Goal: Information Seeking & Learning: Stay updated

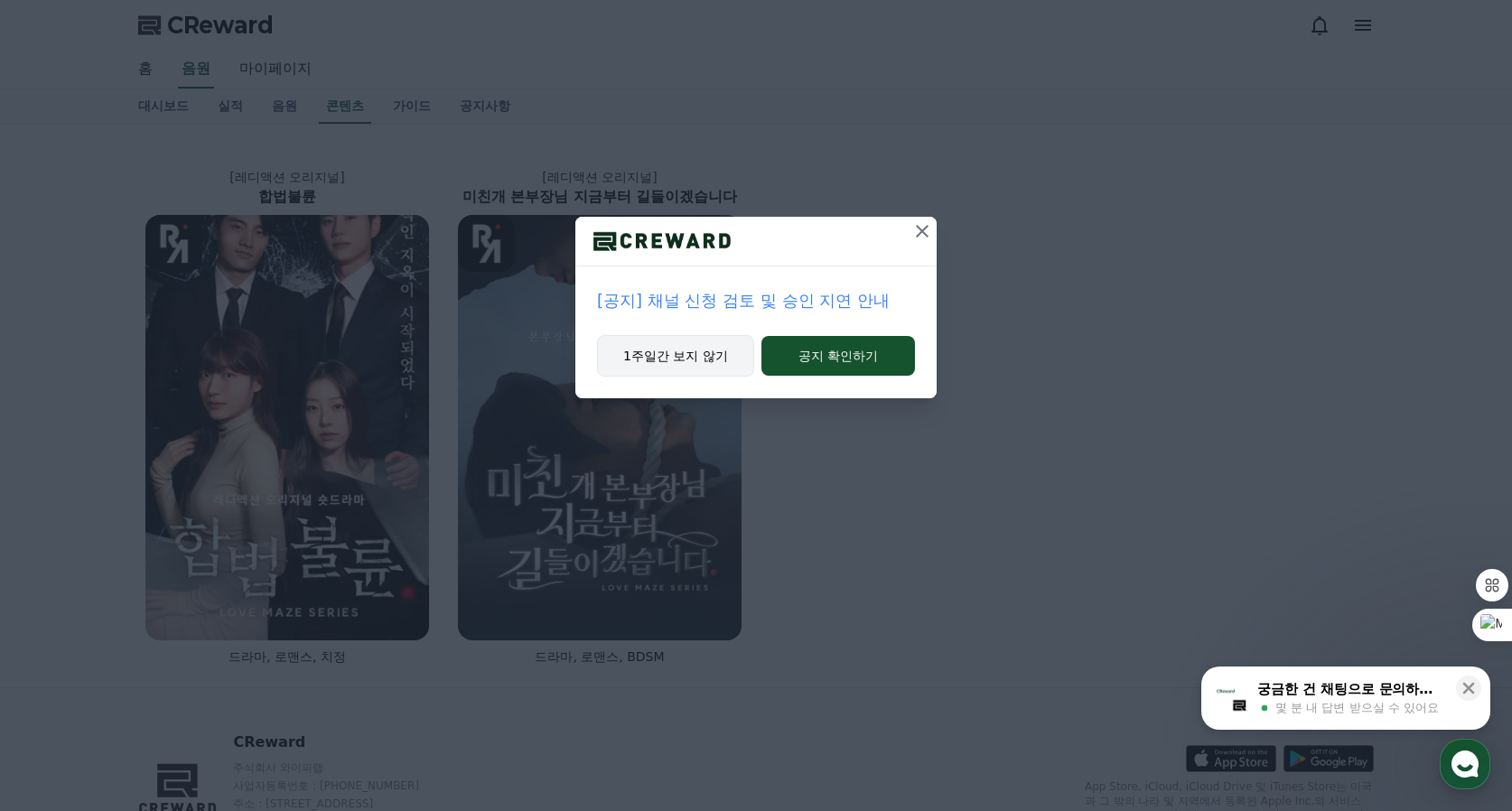
click at [671, 362] on button "1주일간 보지 않기" at bounding box center [676, 355] width 158 height 42
click at [671, 362] on button "1주일간 보지 않기" at bounding box center [675, 355] width 158 height 42
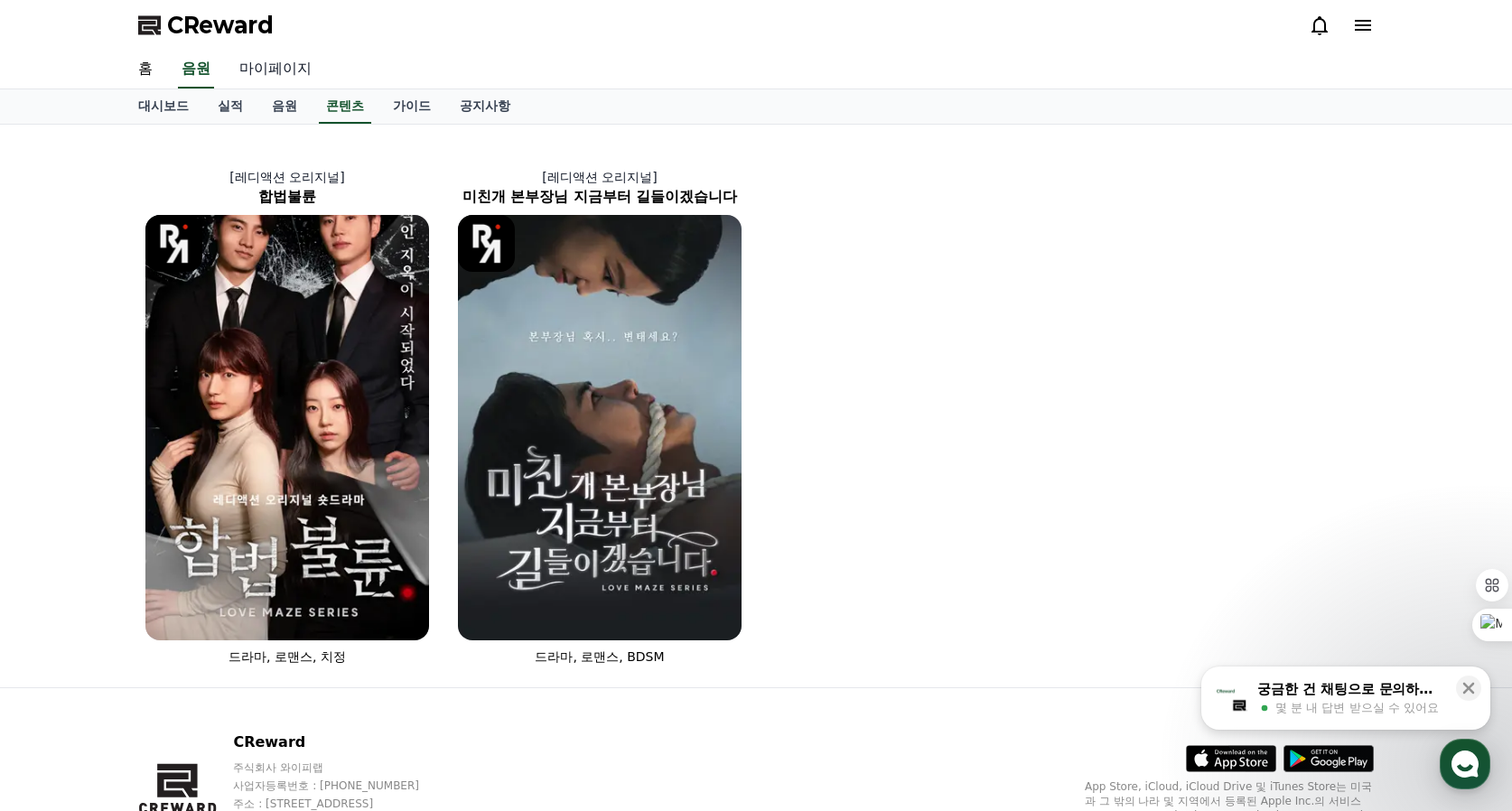
drag, startPoint x: 255, startPoint y: 56, endPoint x: 259, endPoint y: 66, distance: 10.8
click at [255, 57] on link "마이페이지" at bounding box center [275, 69] width 101 height 38
select select "**********"
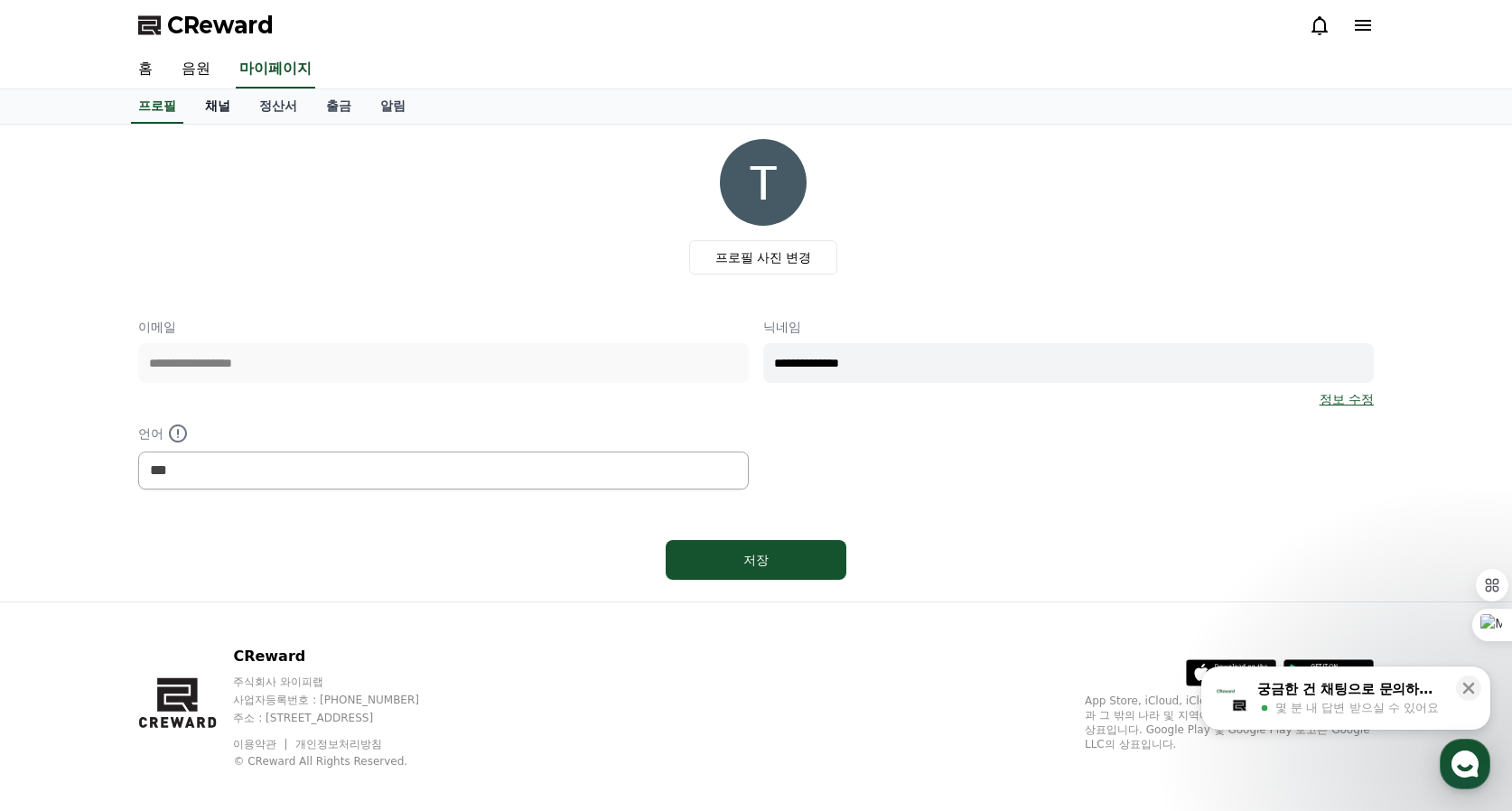
click at [222, 115] on link "채널" at bounding box center [217, 106] width 54 height 35
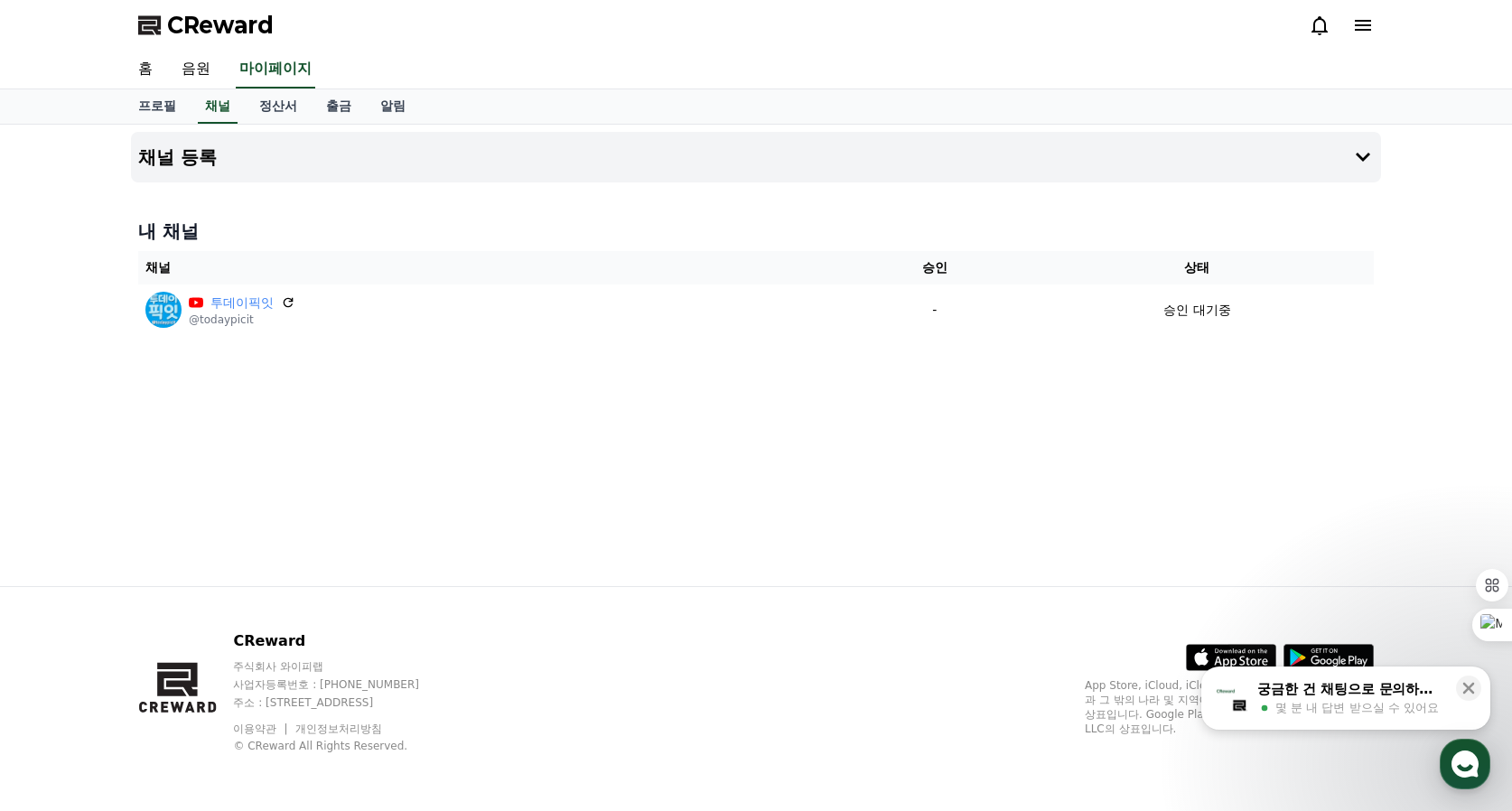
click at [1322, 42] on div "CReward" at bounding box center [756, 25] width 1264 height 51
click at [1322, 38] on div at bounding box center [1342, 25] width 65 height 29
click at [1318, 31] on icon at bounding box center [1320, 25] width 16 height 19
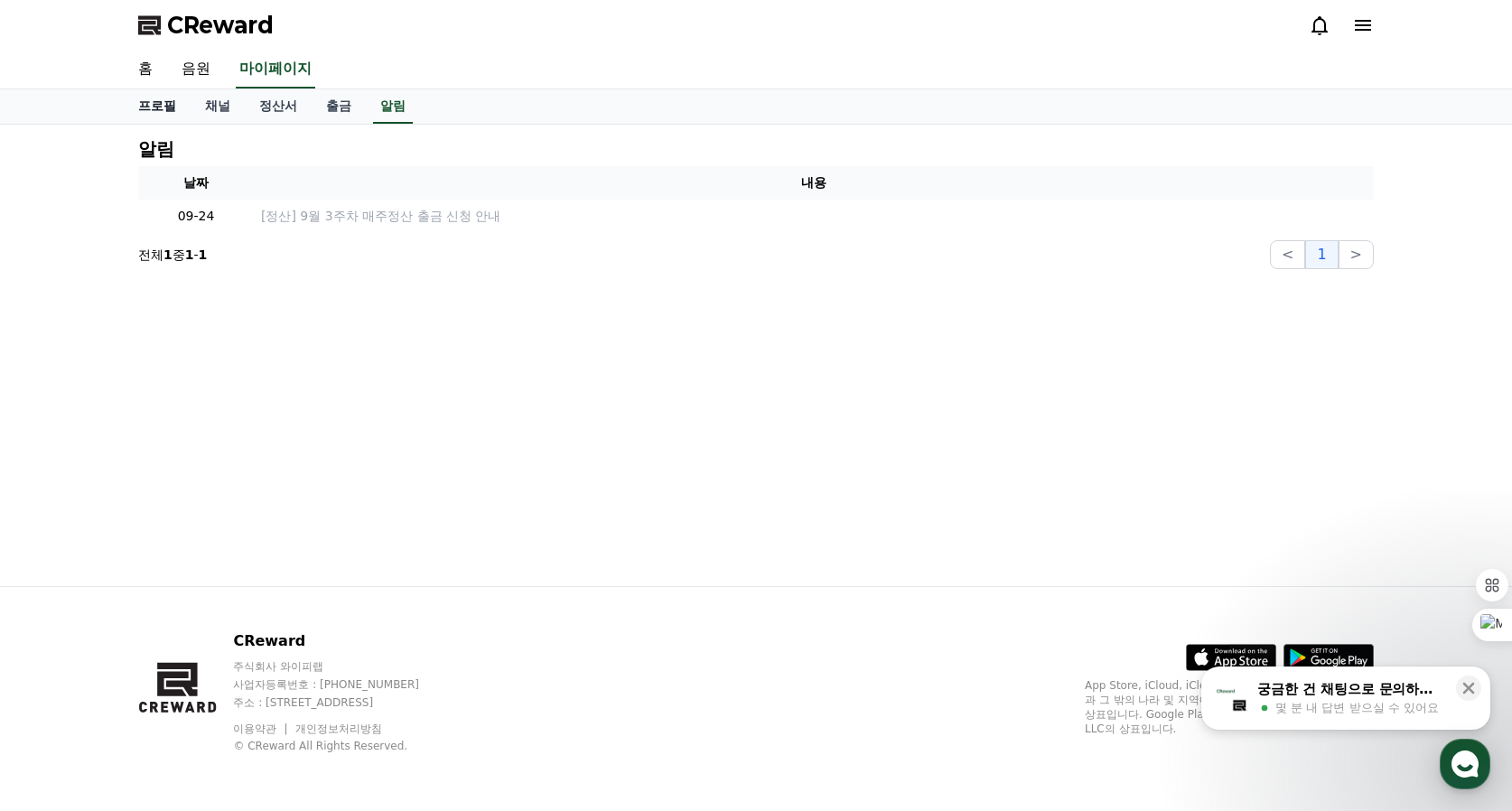
click at [167, 108] on link "프로필" at bounding box center [157, 106] width 66 height 35
select select "**********"
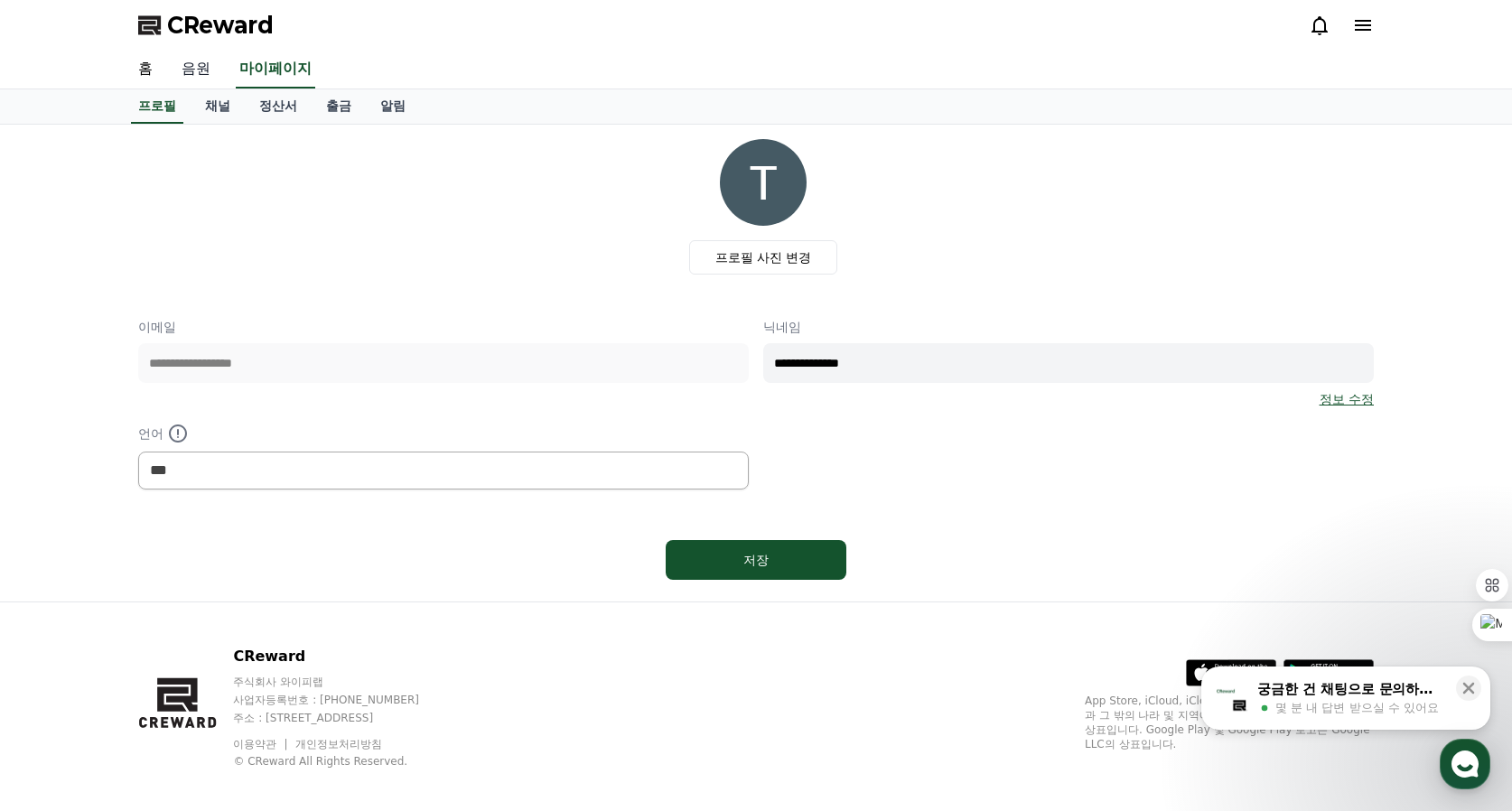
click at [193, 83] on link "음원" at bounding box center [196, 69] width 57 height 38
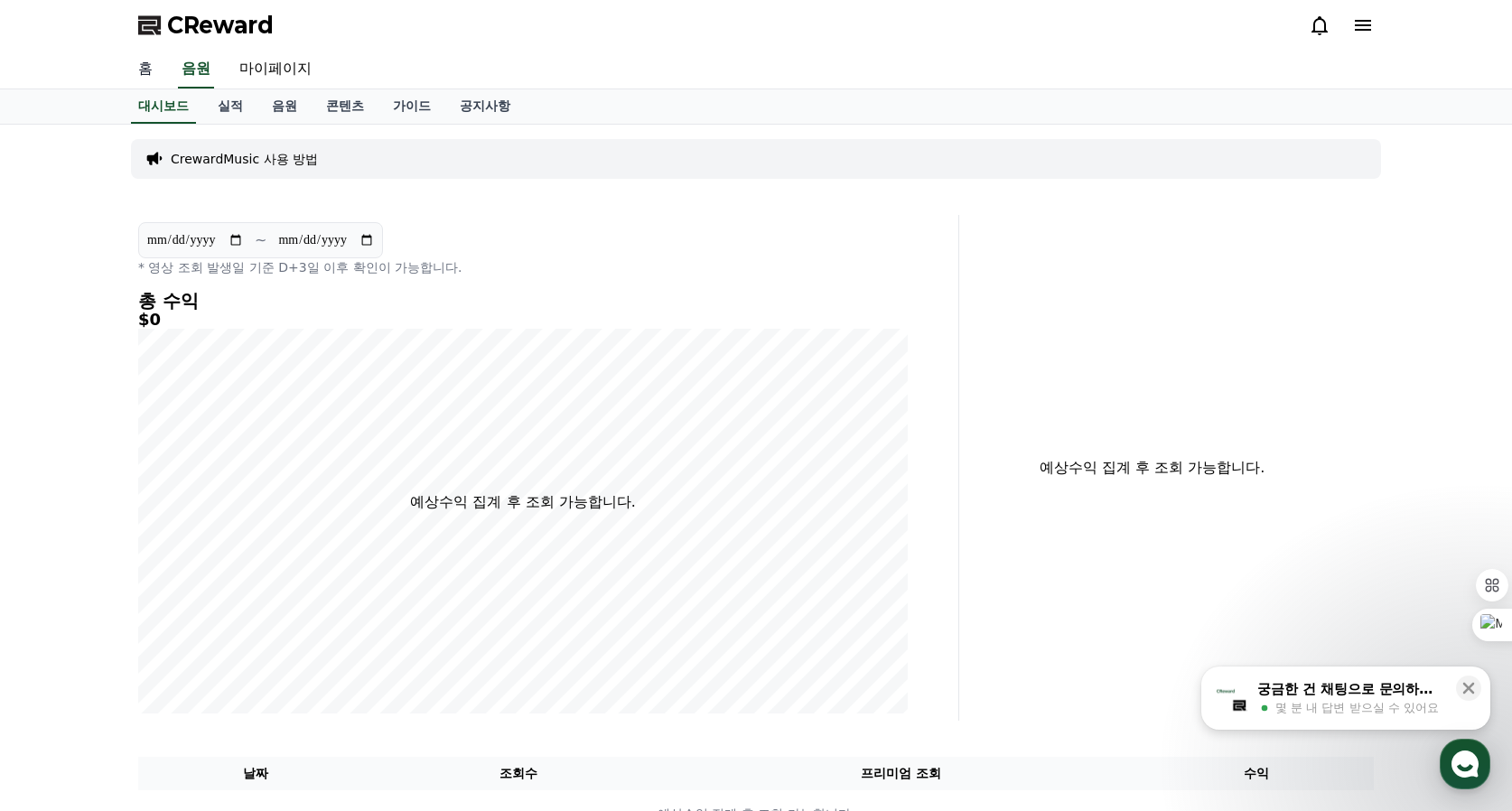
click at [138, 72] on link "홈" at bounding box center [146, 69] width 44 height 38
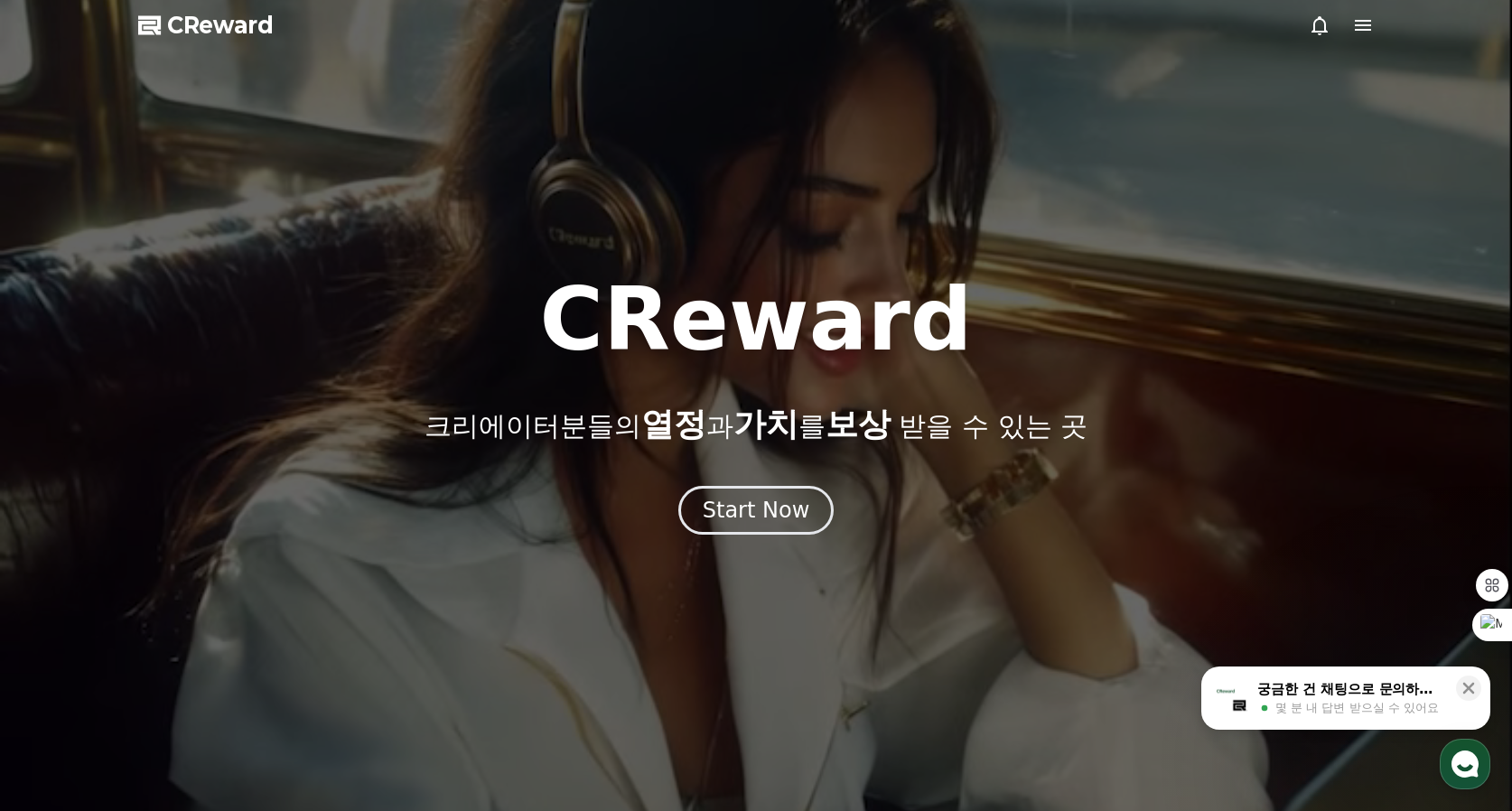
click at [1367, 26] on icon at bounding box center [1363, 25] width 16 height 11
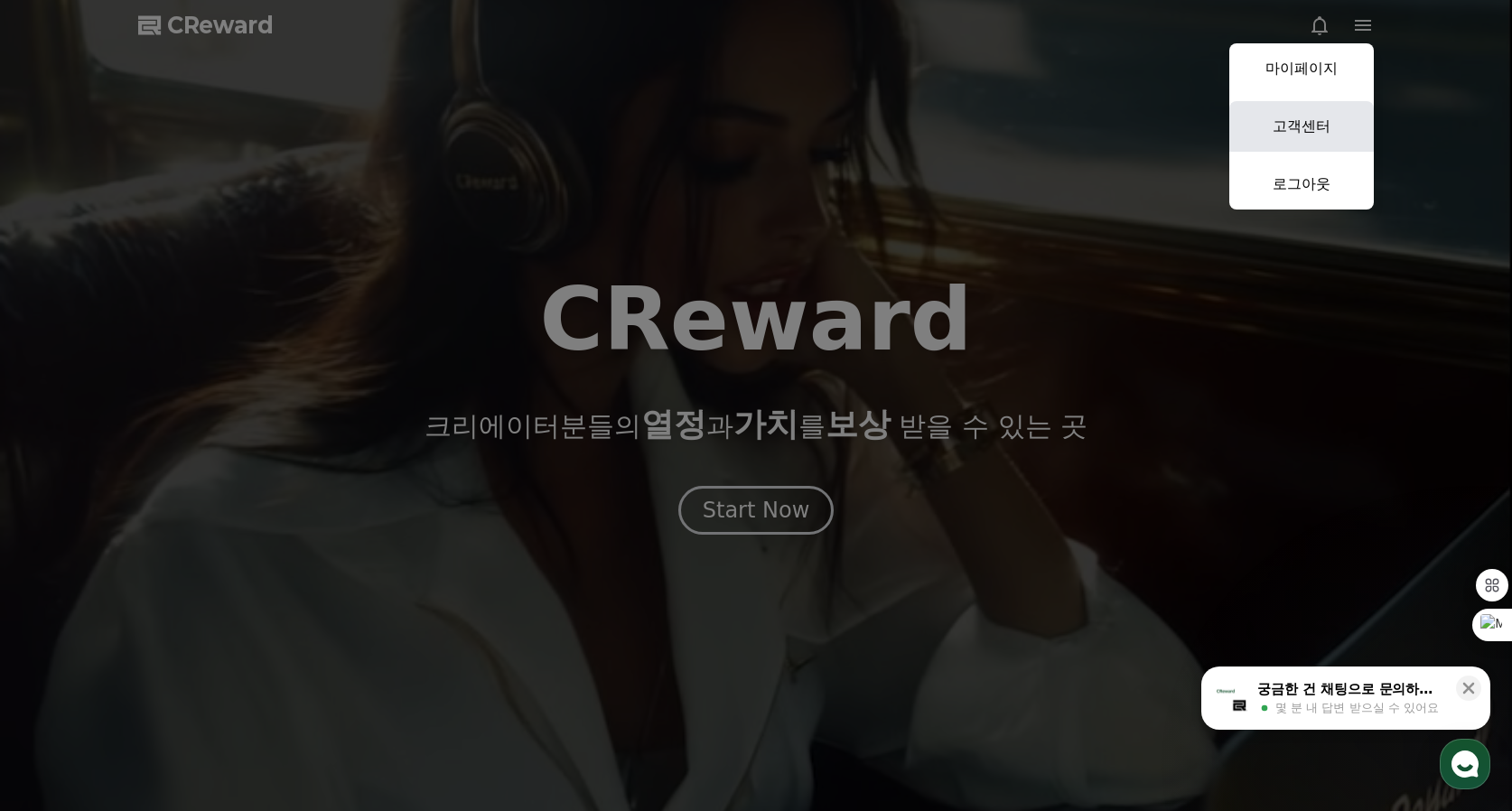
click at [1316, 122] on link "고객센터" at bounding box center [1302, 126] width 145 height 51
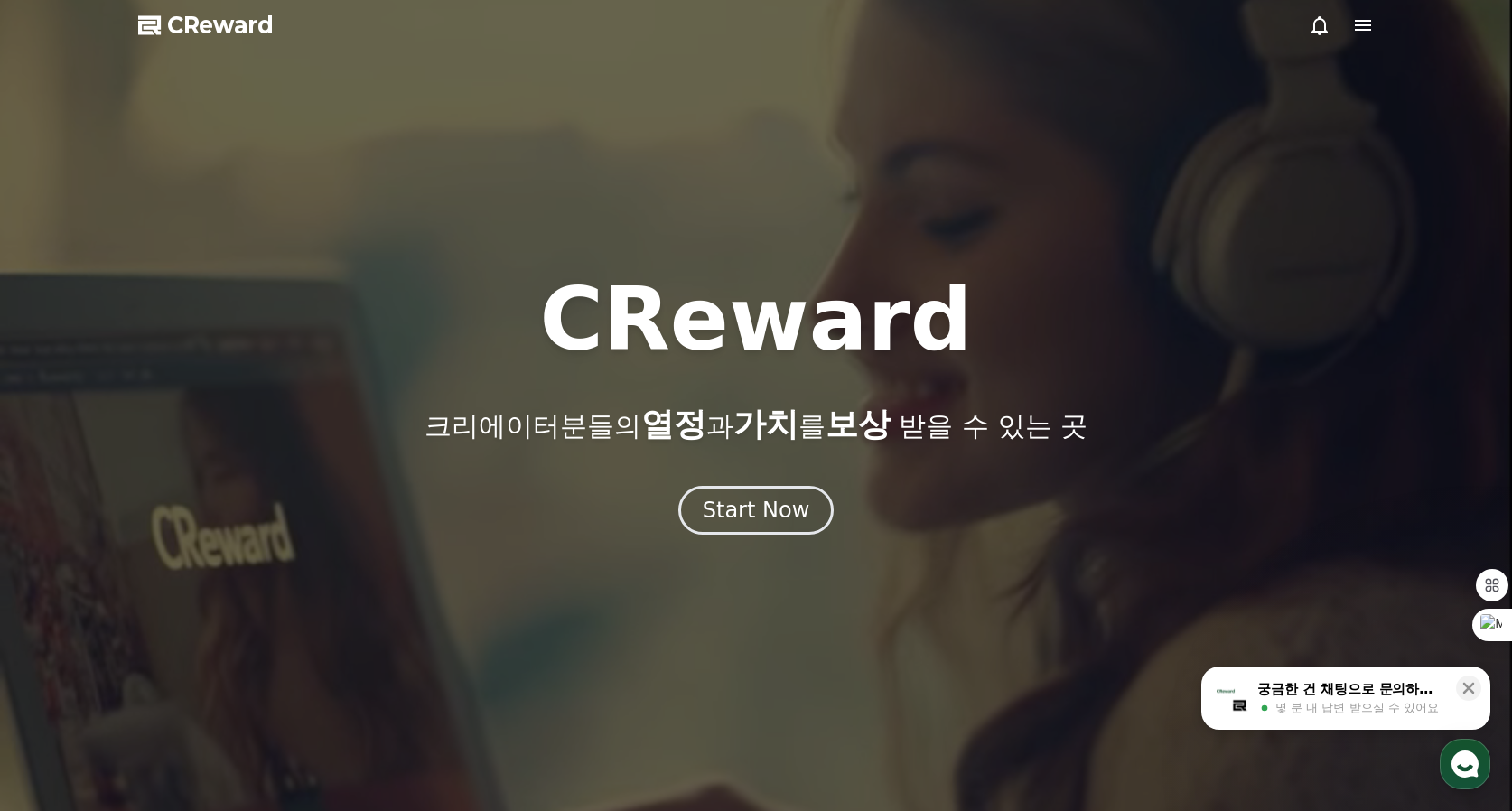
click at [187, 28] on span "CReward" at bounding box center [221, 25] width 107 height 29
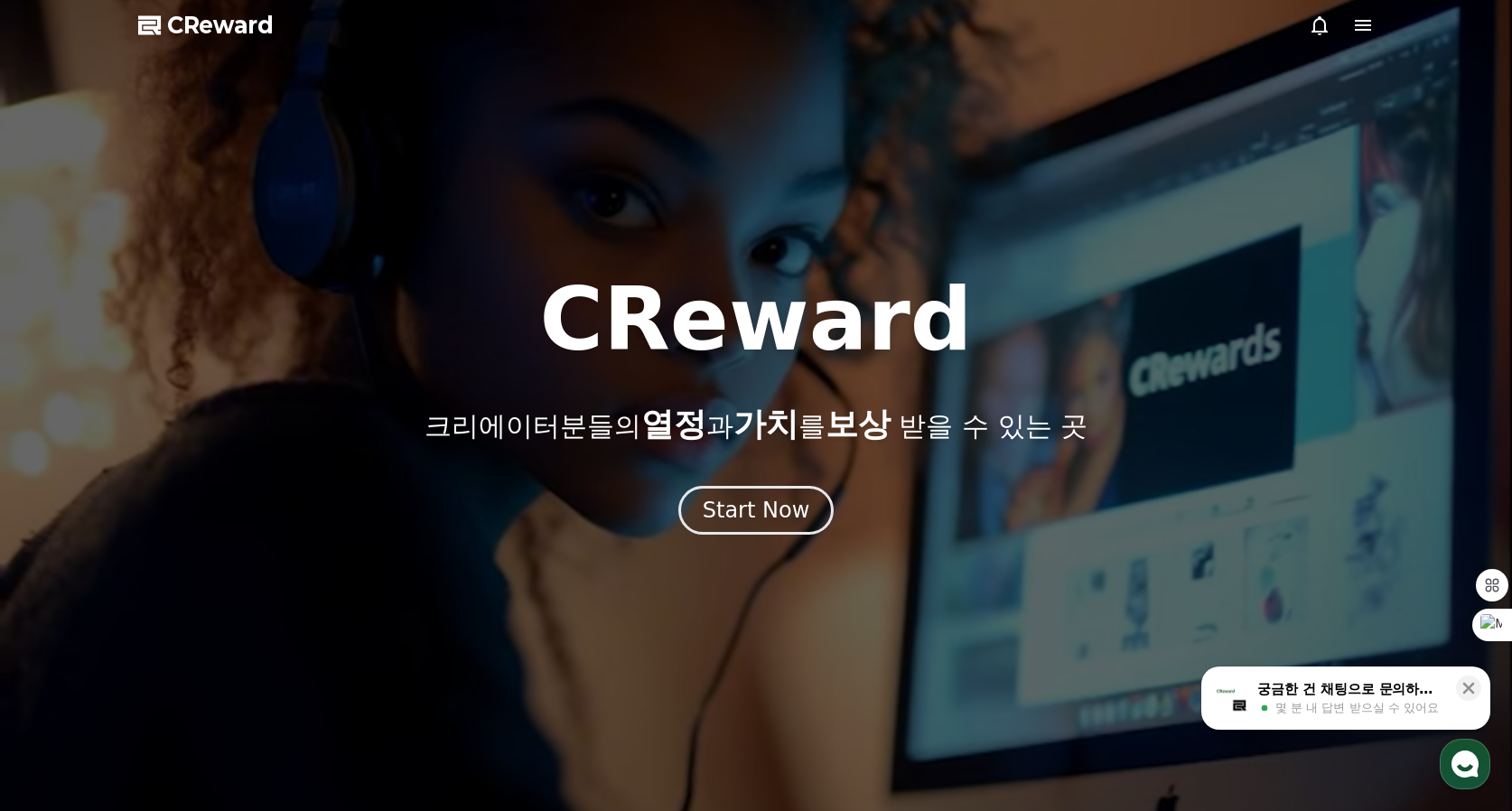
click at [1380, 25] on div at bounding box center [756, 405] width 1512 height 811
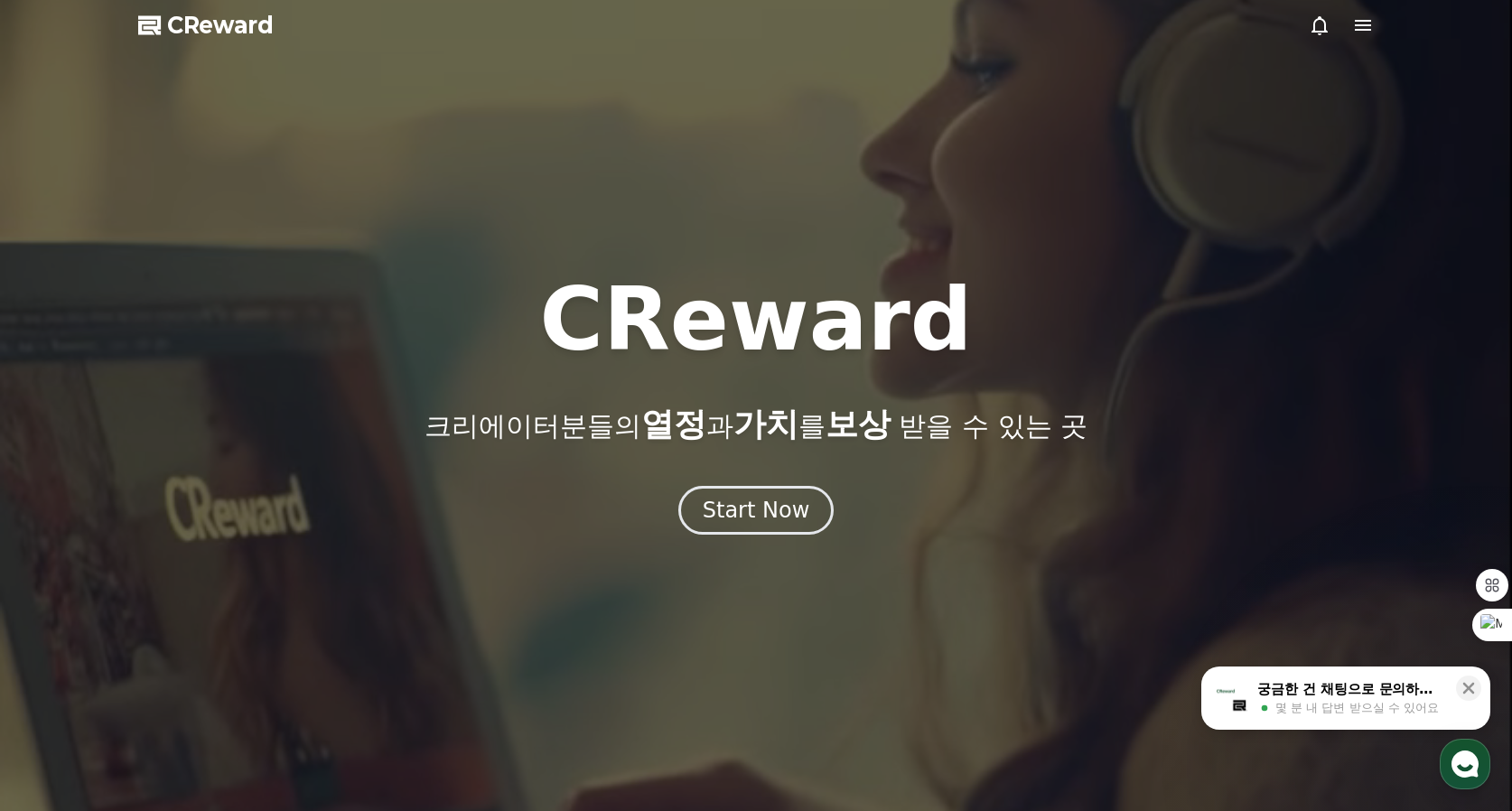
click at [1369, 27] on icon at bounding box center [1363, 26] width 22 height 22
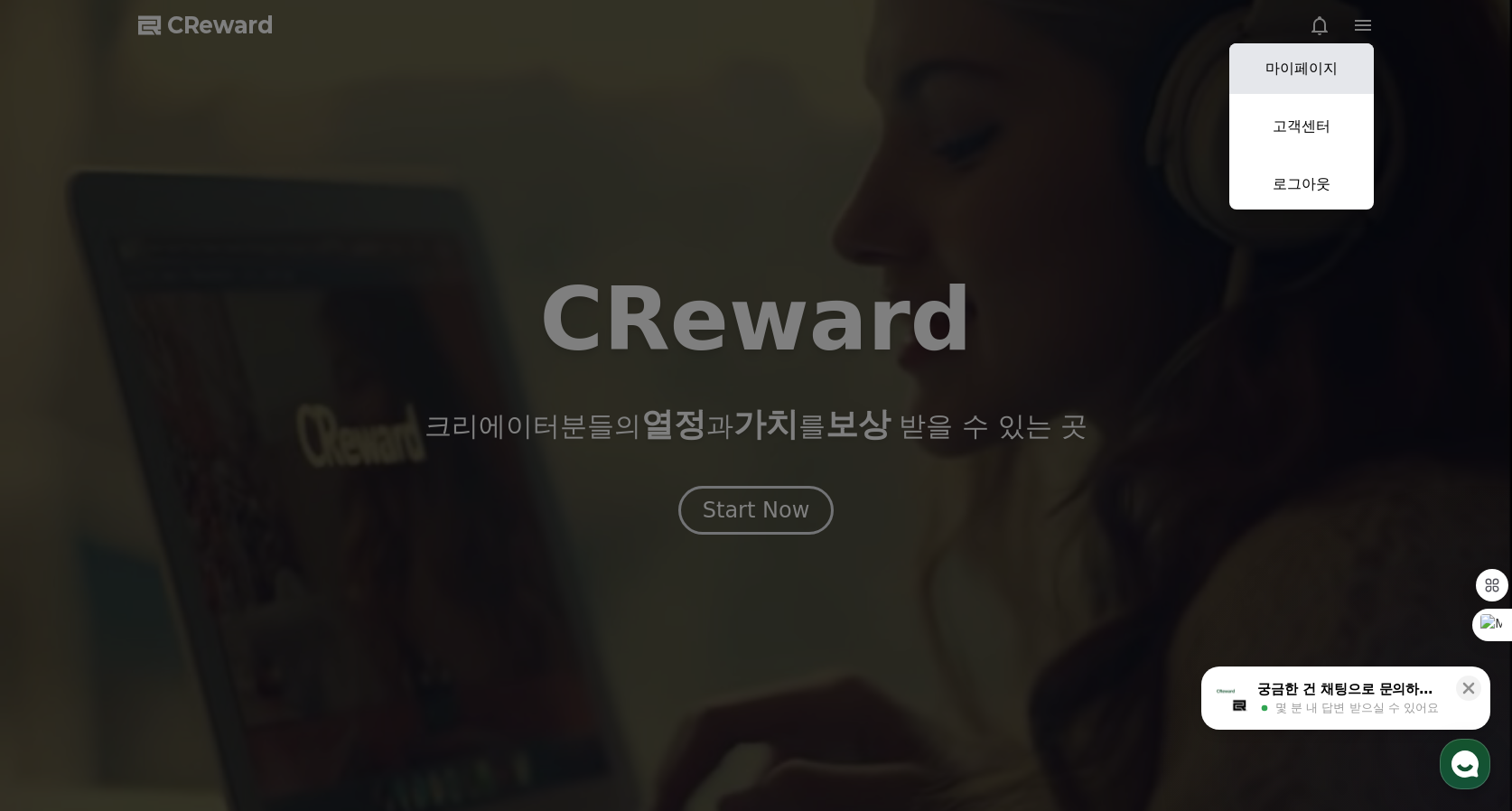
click at [1331, 61] on link "마이페이지" at bounding box center [1302, 68] width 145 height 51
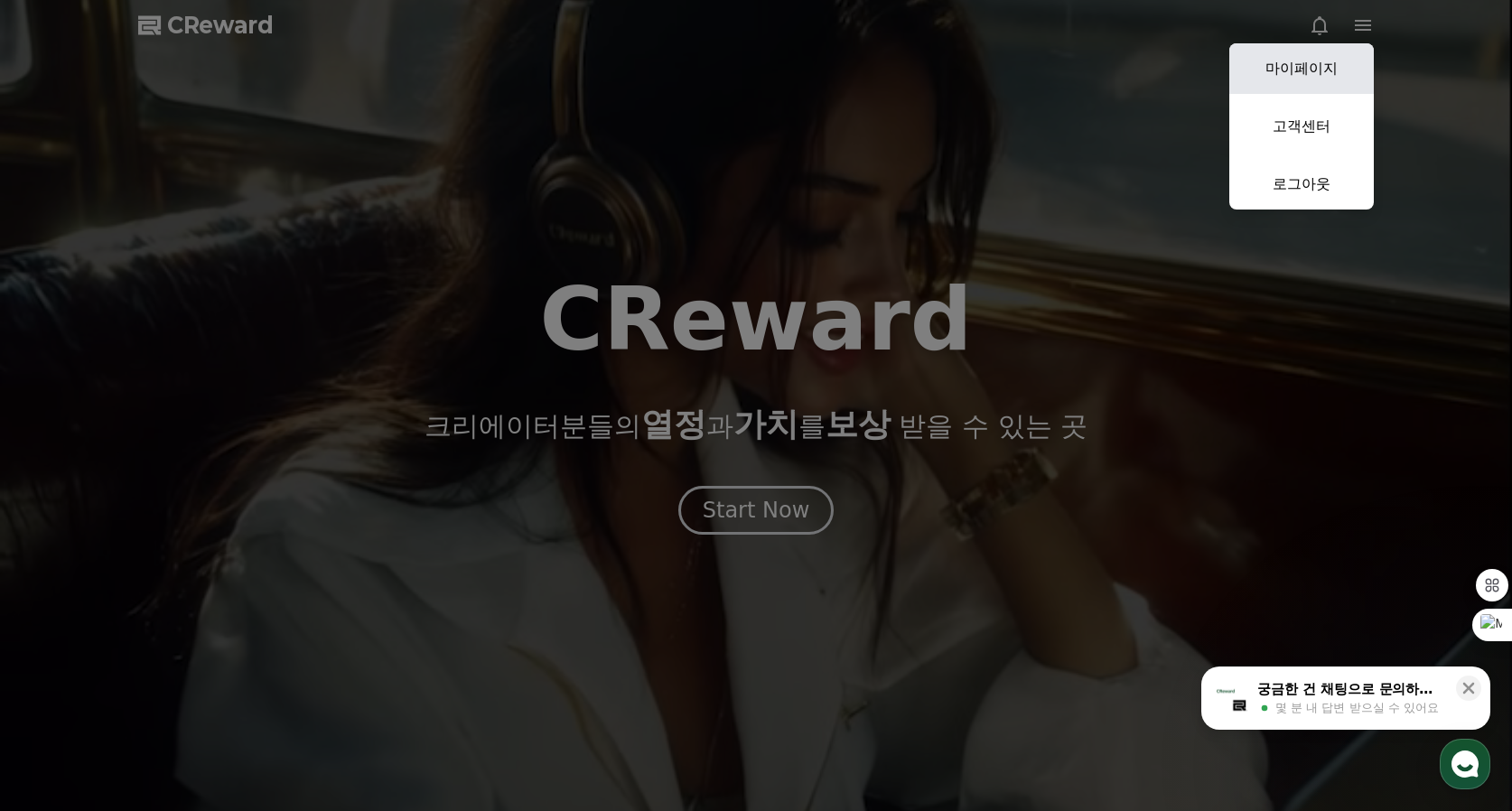
select select "**********"
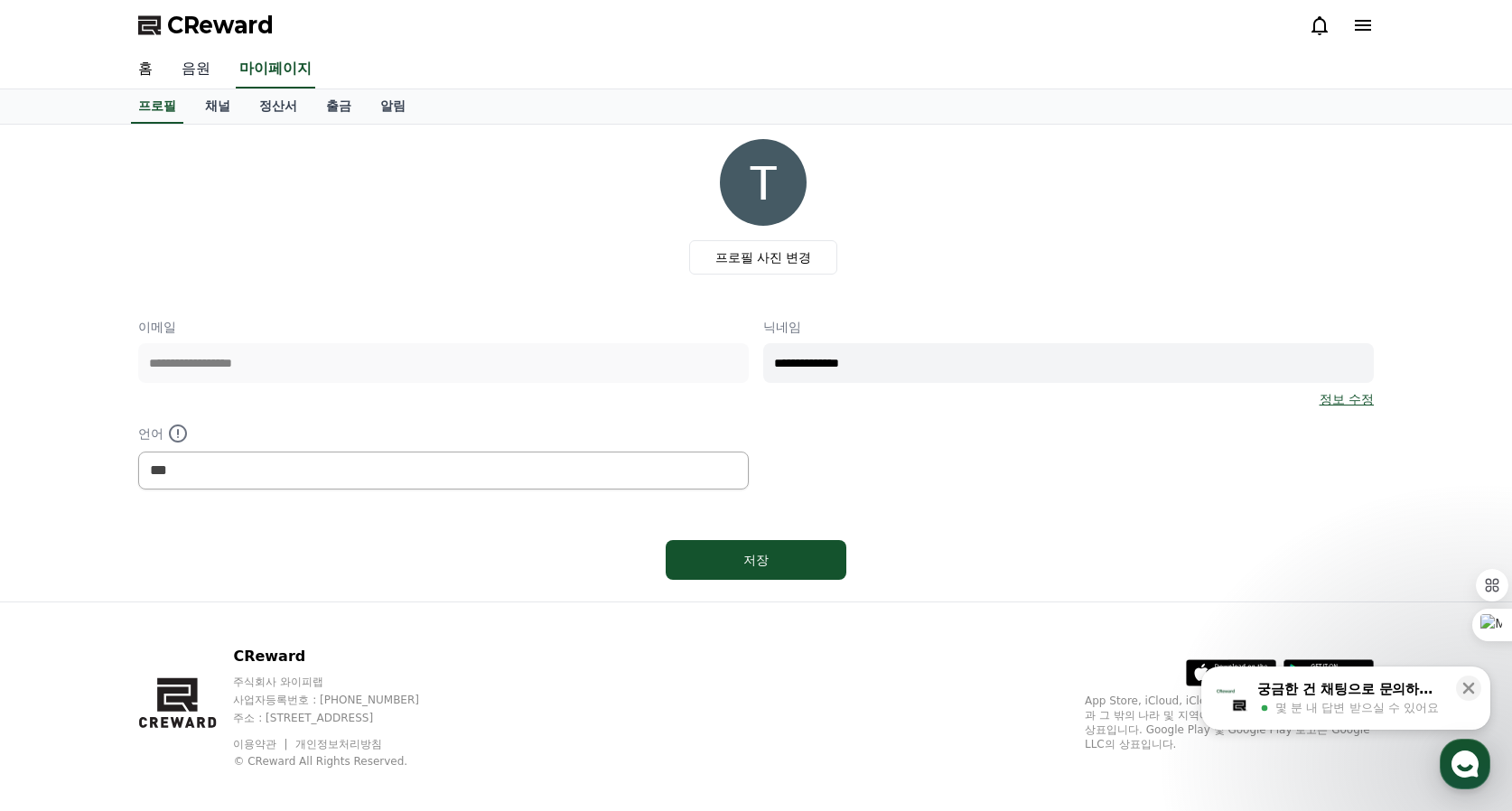
click at [189, 69] on link "음원" at bounding box center [196, 69] width 57 height 38
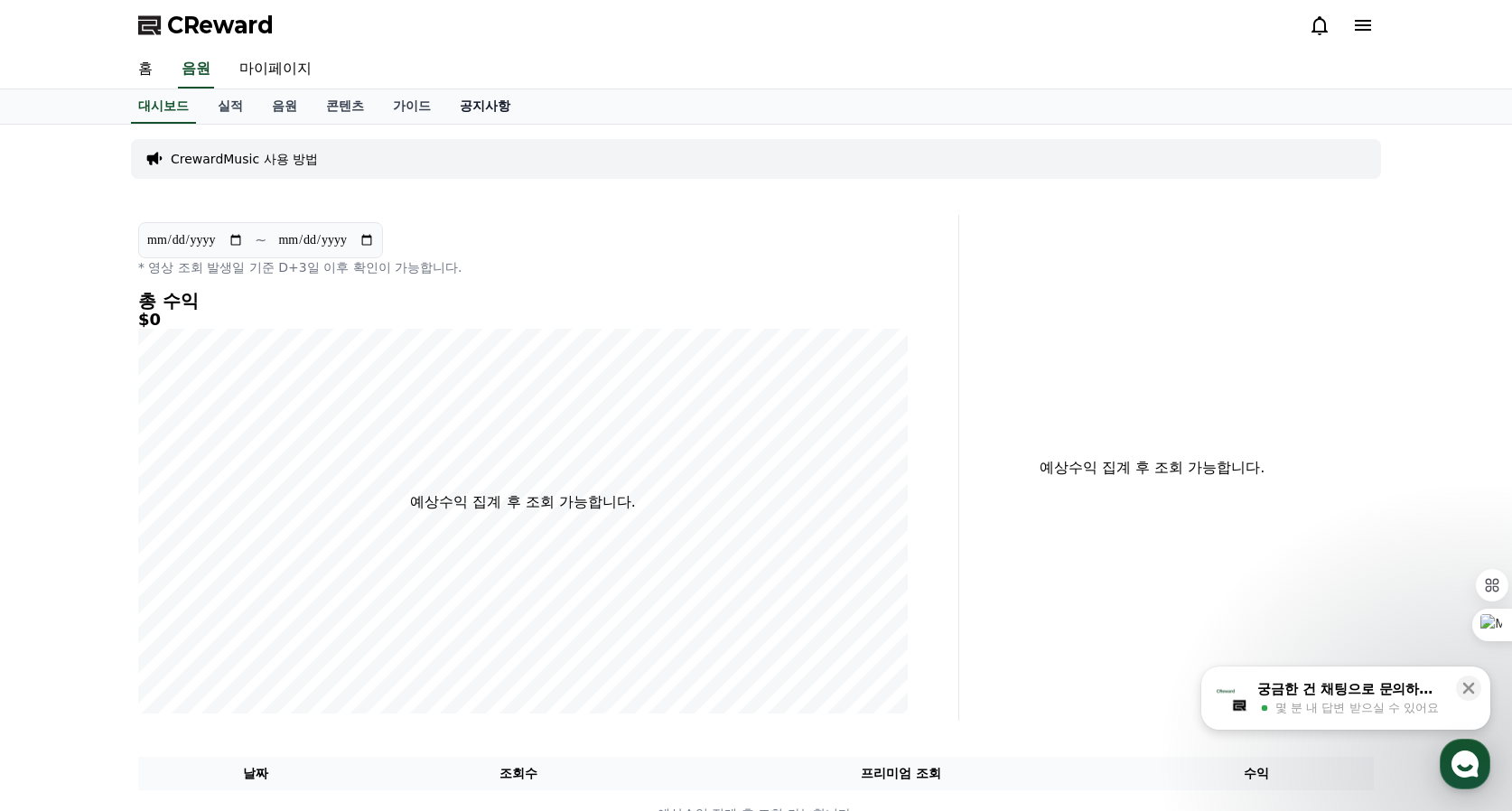
click at [476, 107] on link "공지사항" at bounding box center [485, 106] width 79 height 35
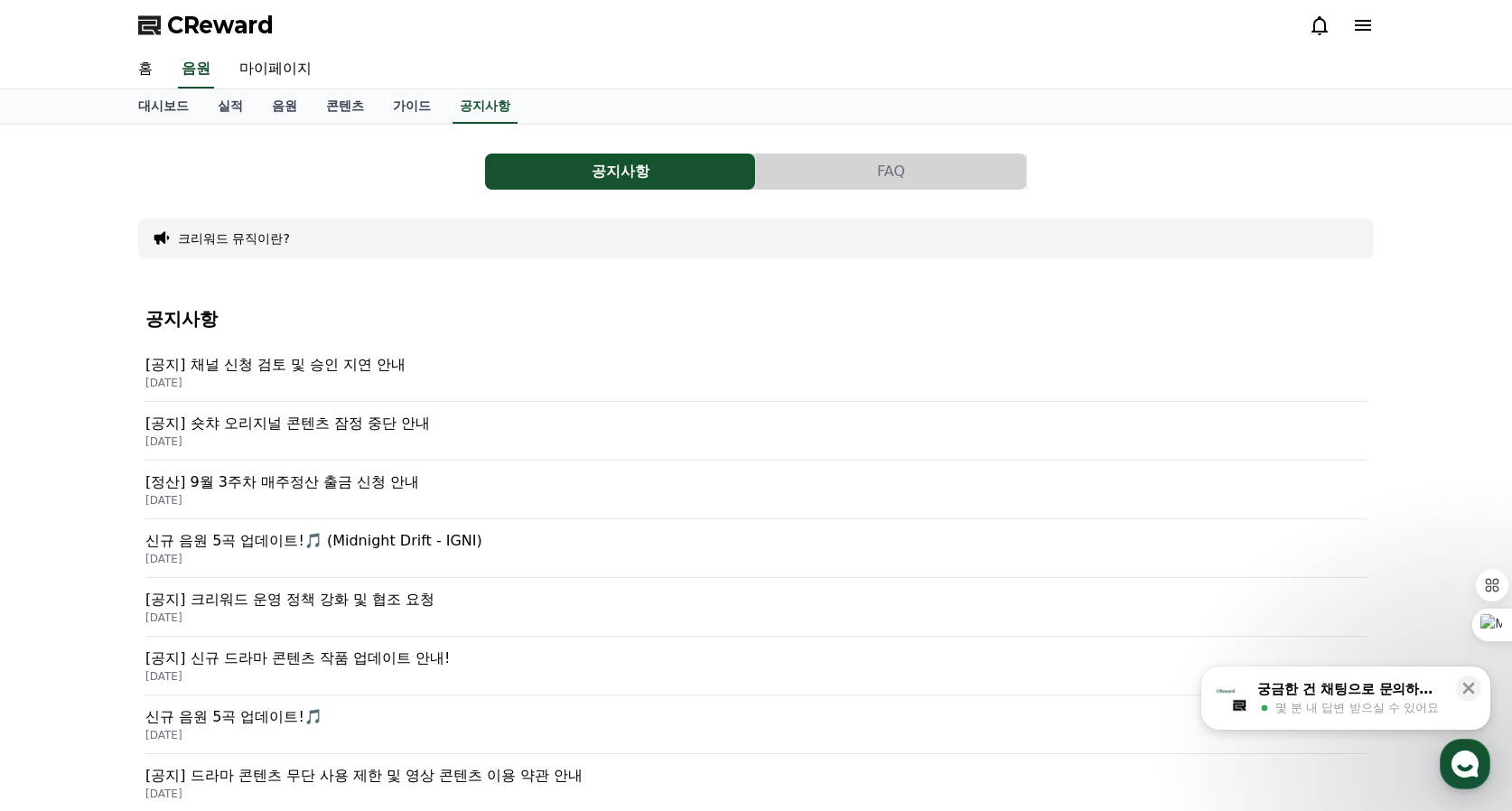
click at [353, 366] on p "[공지] 채널 신청 검토 및 승인 지연 안내" at bounding box center [756, 364] width 1222 height 22
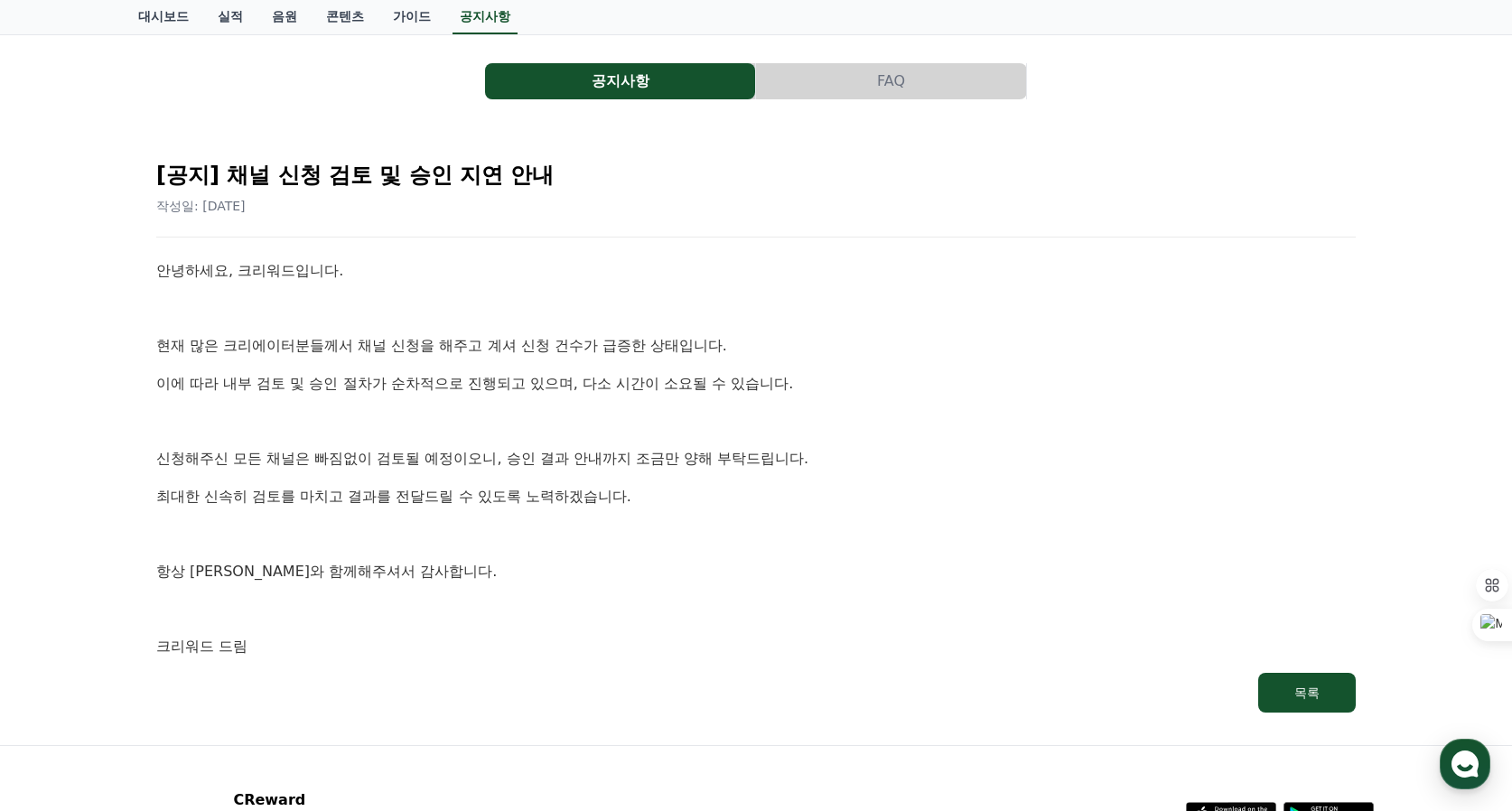
scroll to position [250, 0]
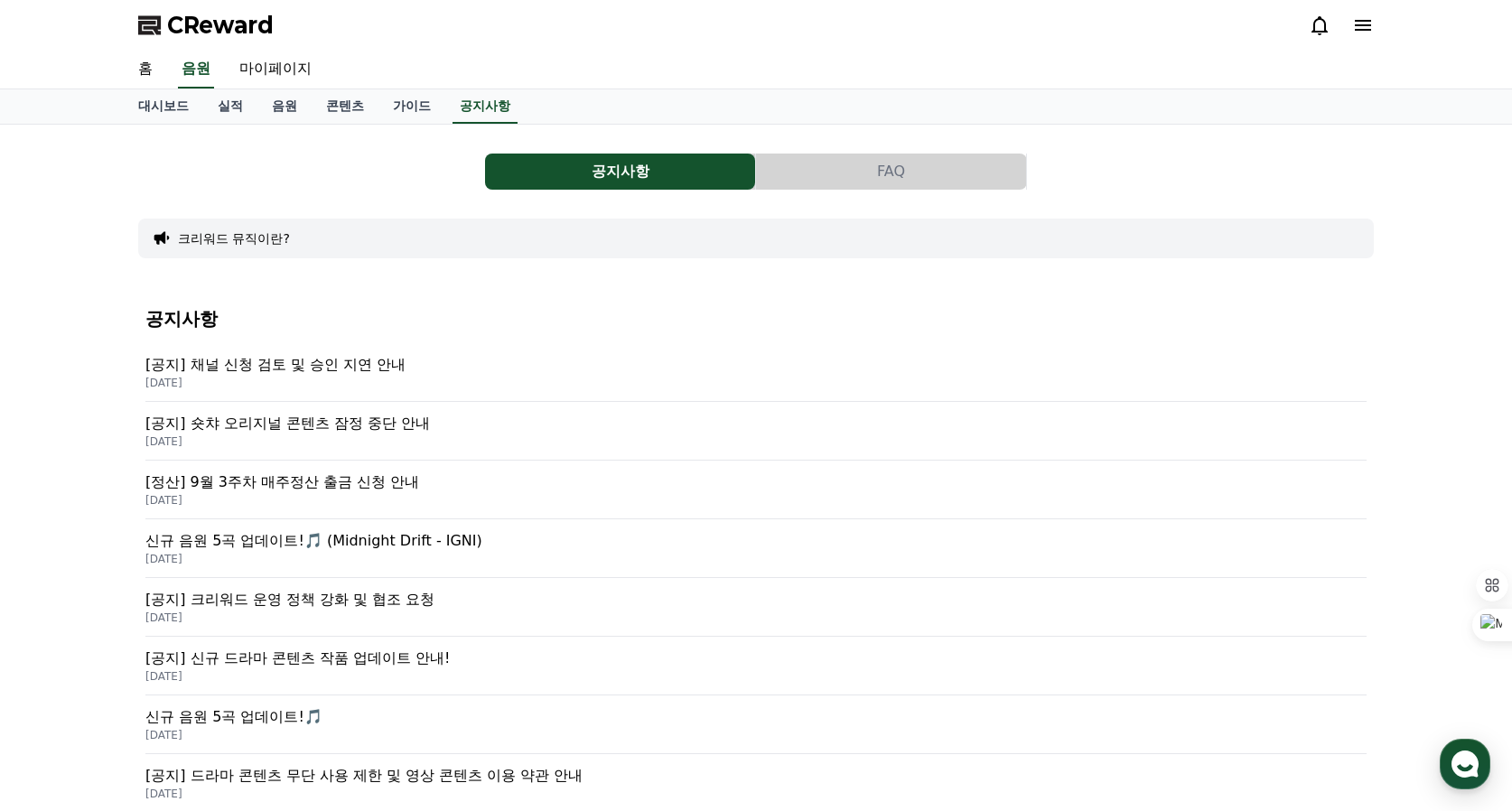
click at [409, 426] on p "[공지] 숏챠 오리지널 콘텐츠 잠정 중단 안내" at bounding box center [756, 424] width 1222 height 22
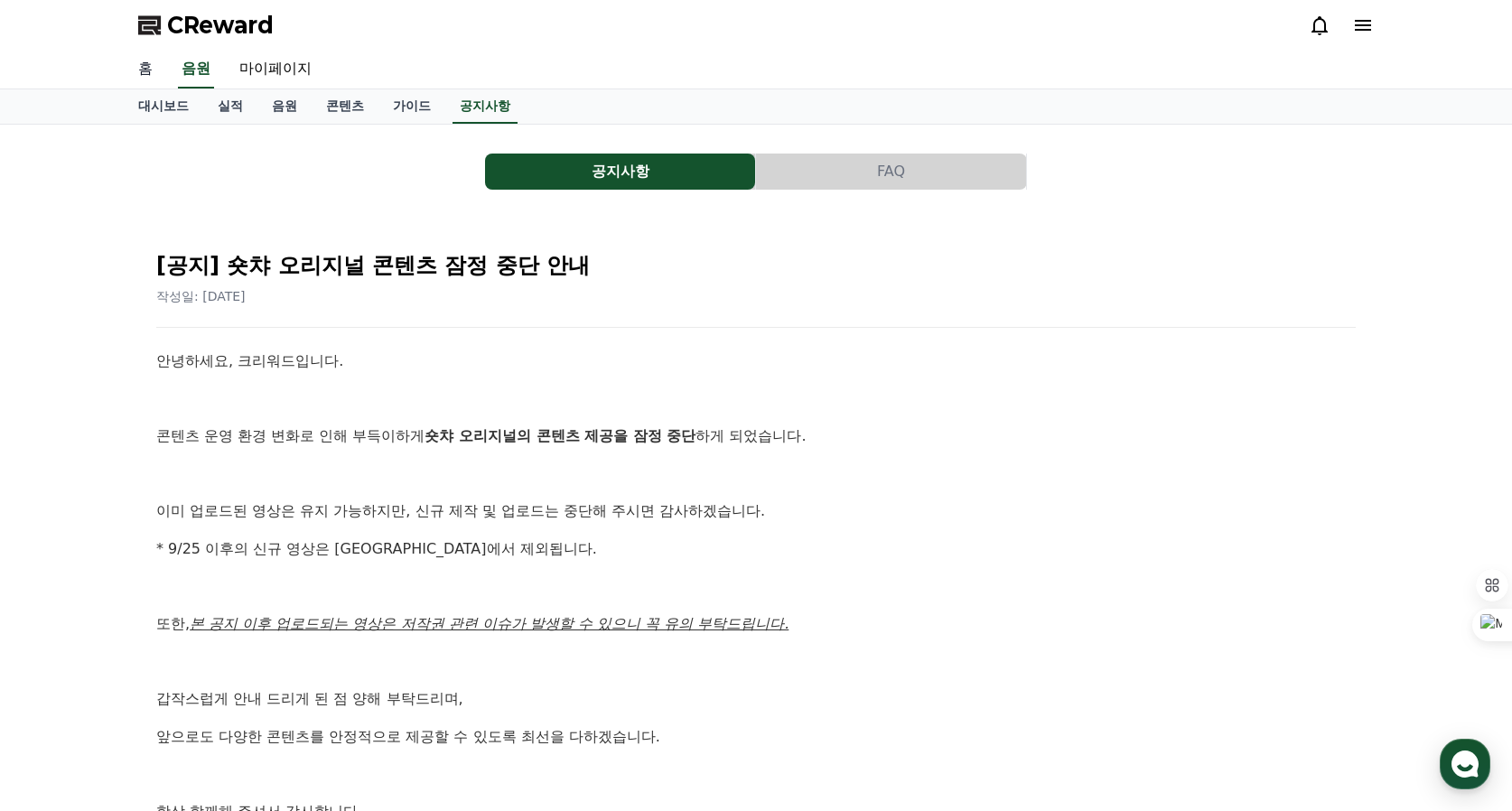
click at [149, 75] on link "홈" at bounding box center [146, 69] width 44 height 38
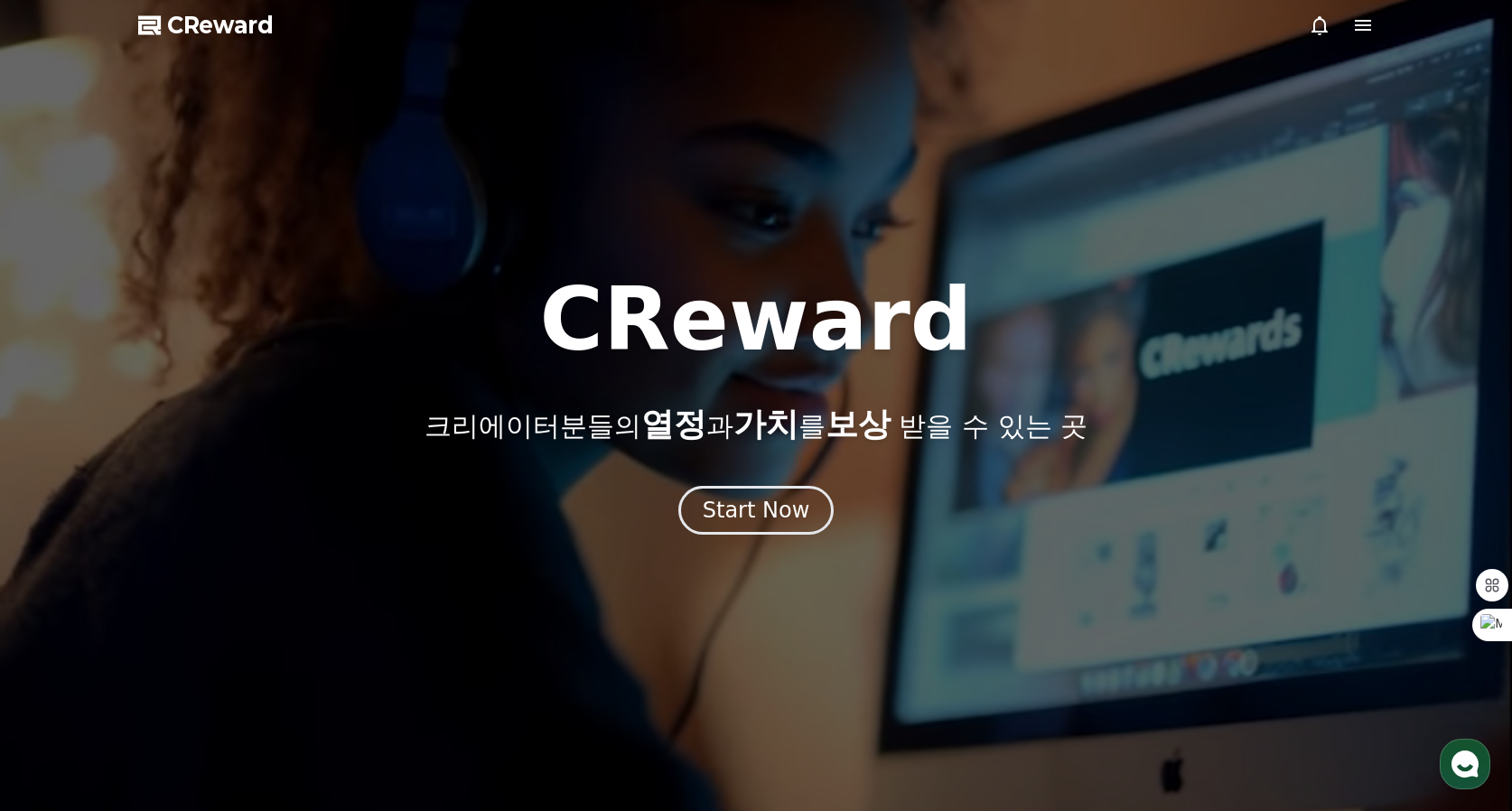
click at [1365, 30] on icon at bounding box center [1363, 25] width 16 height 11
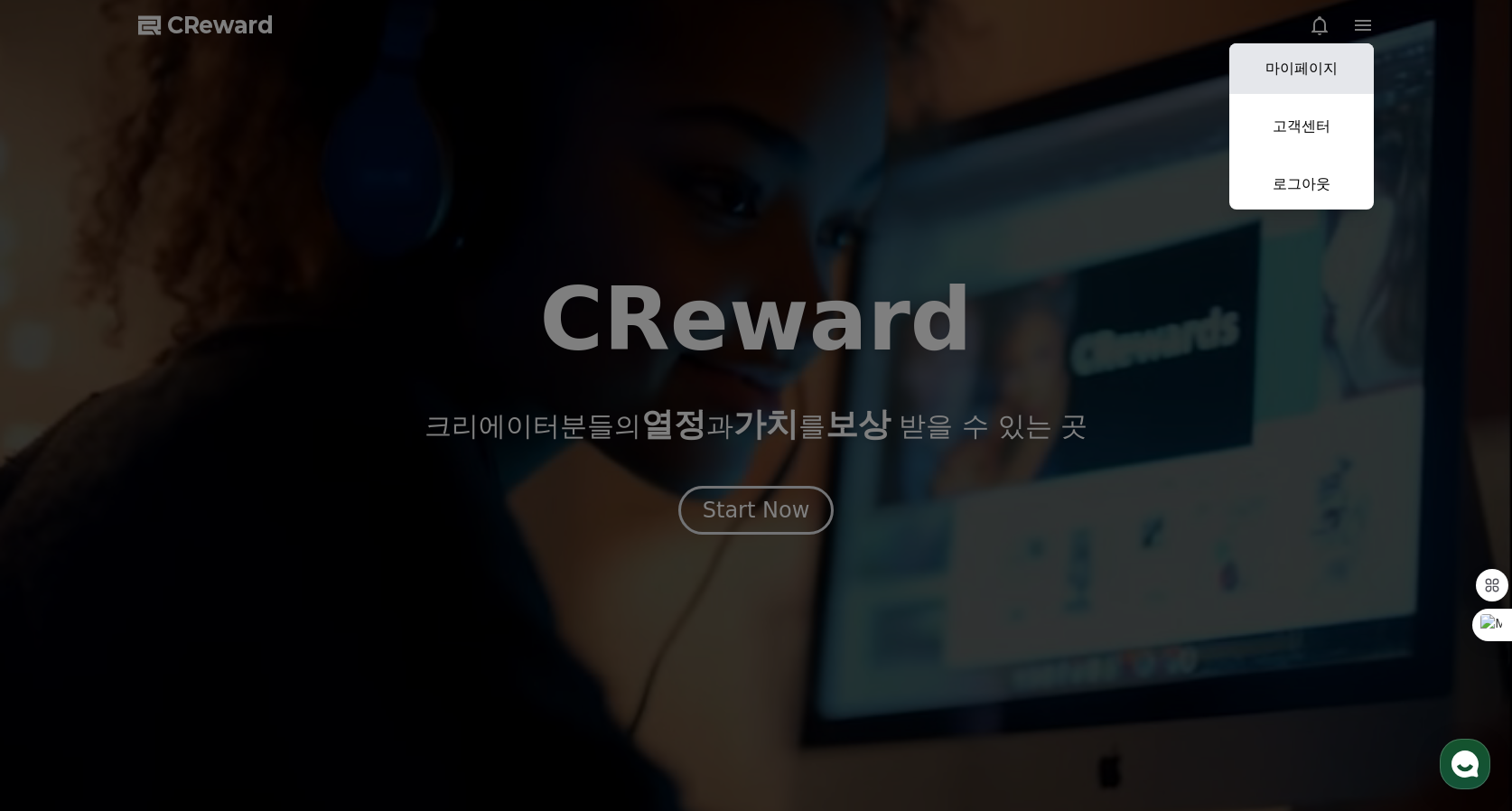
click at [1326, 76] on link "마이페이지" at bounding box center [1302, 68] width 145 height 51
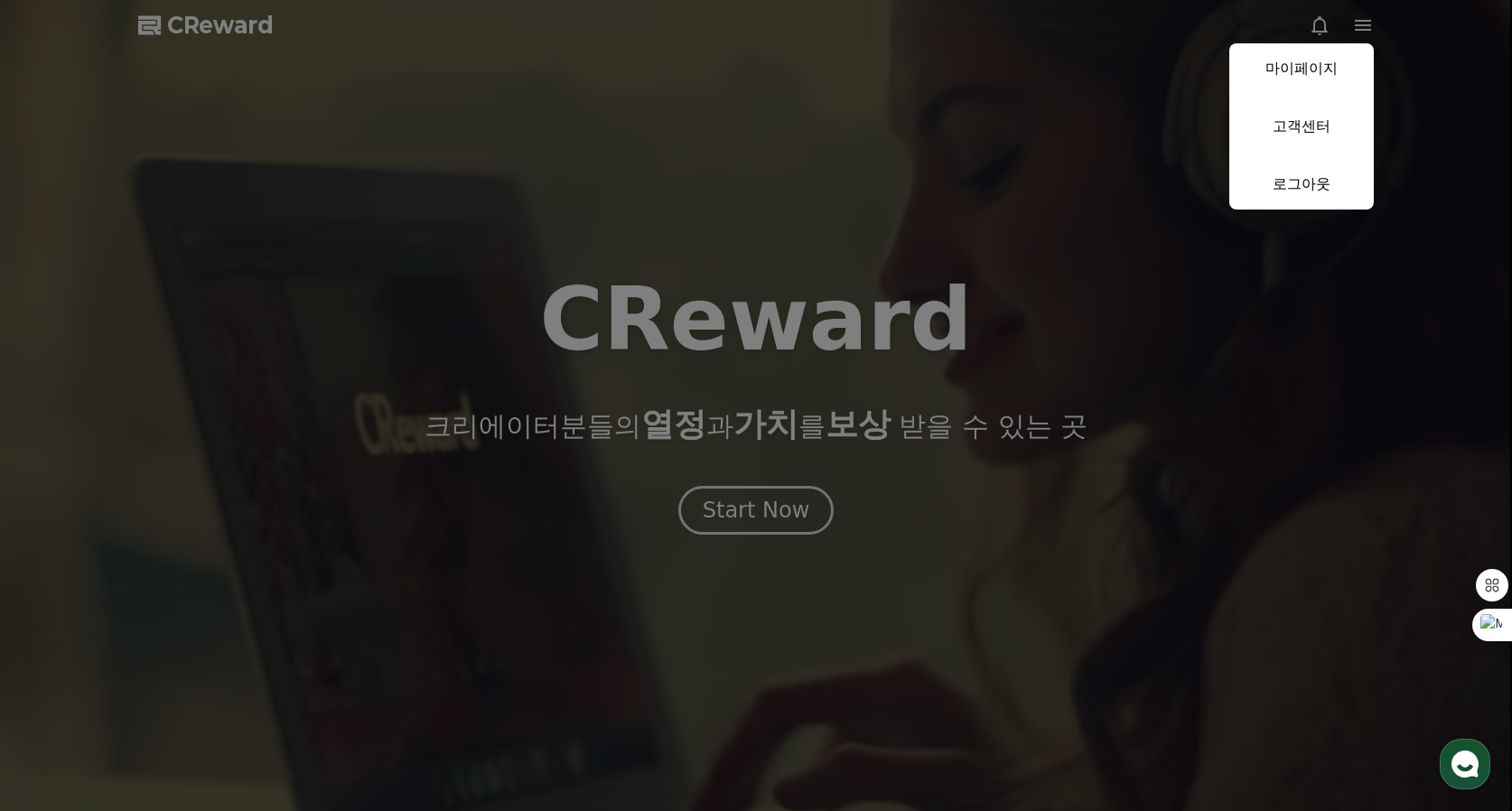
select select "**********"
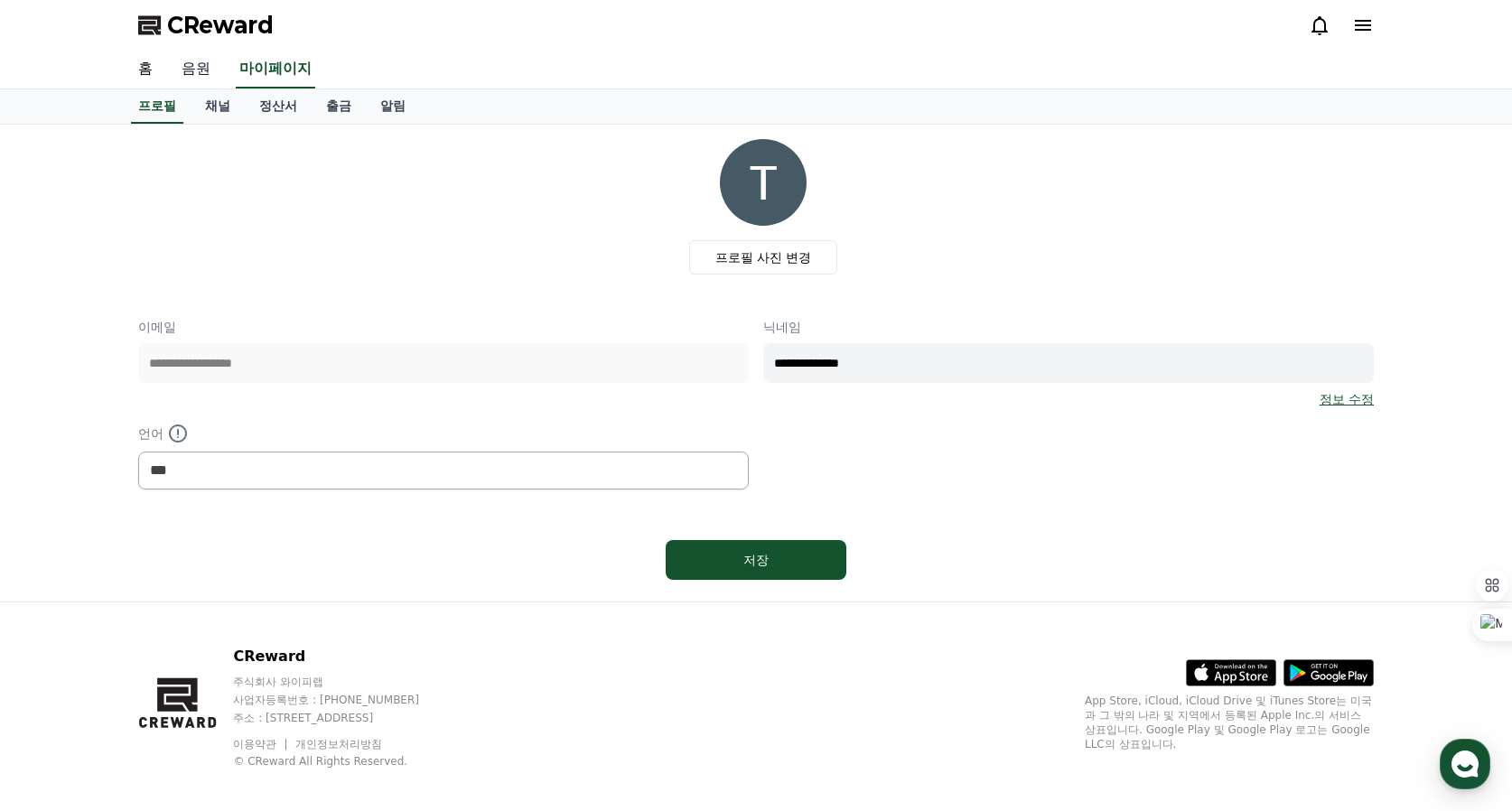
click at [195, 64] on link "음원" at bounding box center [196, 69] width 57 height 38
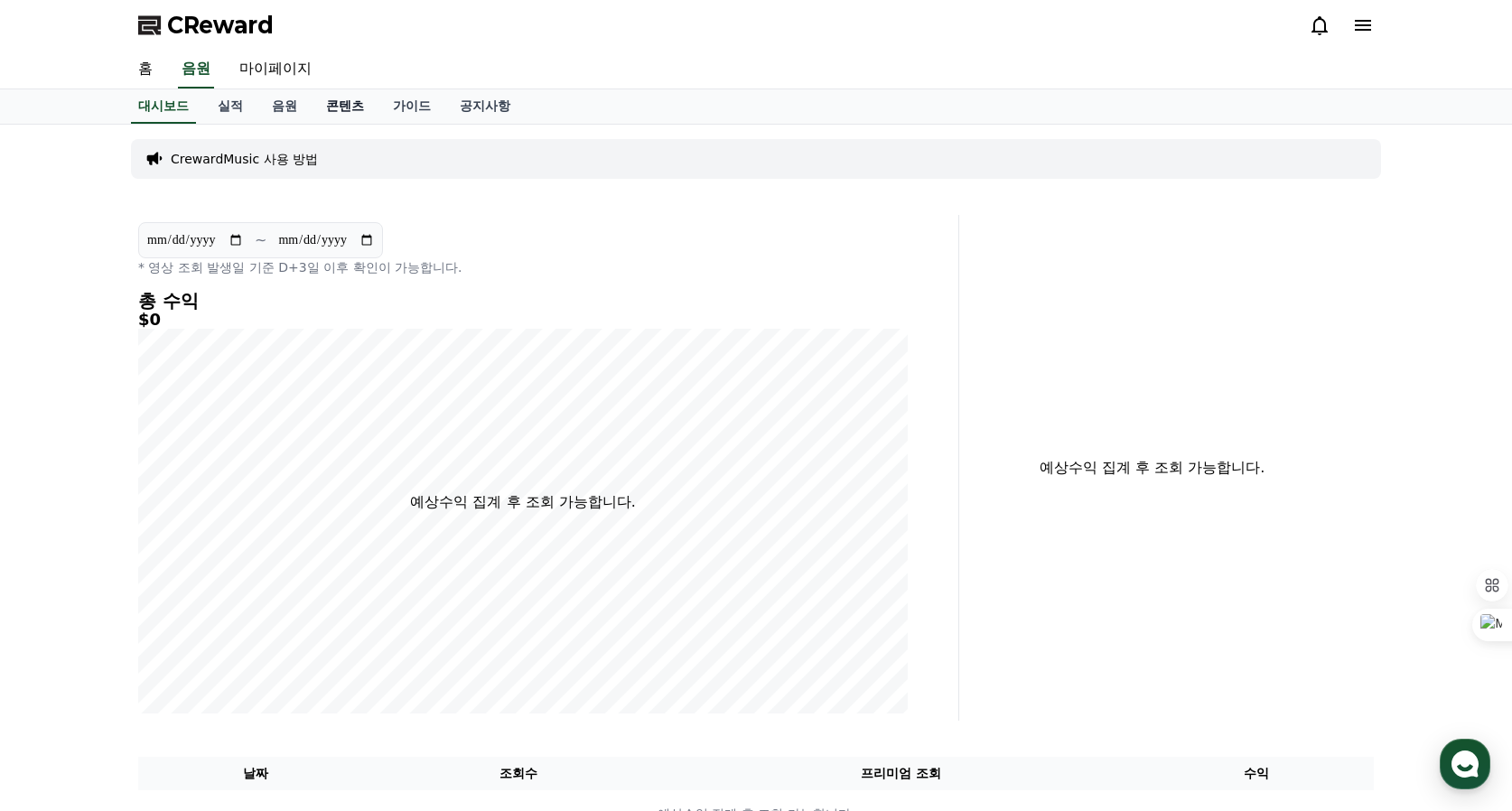
click at [340, 107] on link "콘텐츠" at bounding box center [345, 106] width 66 height 35
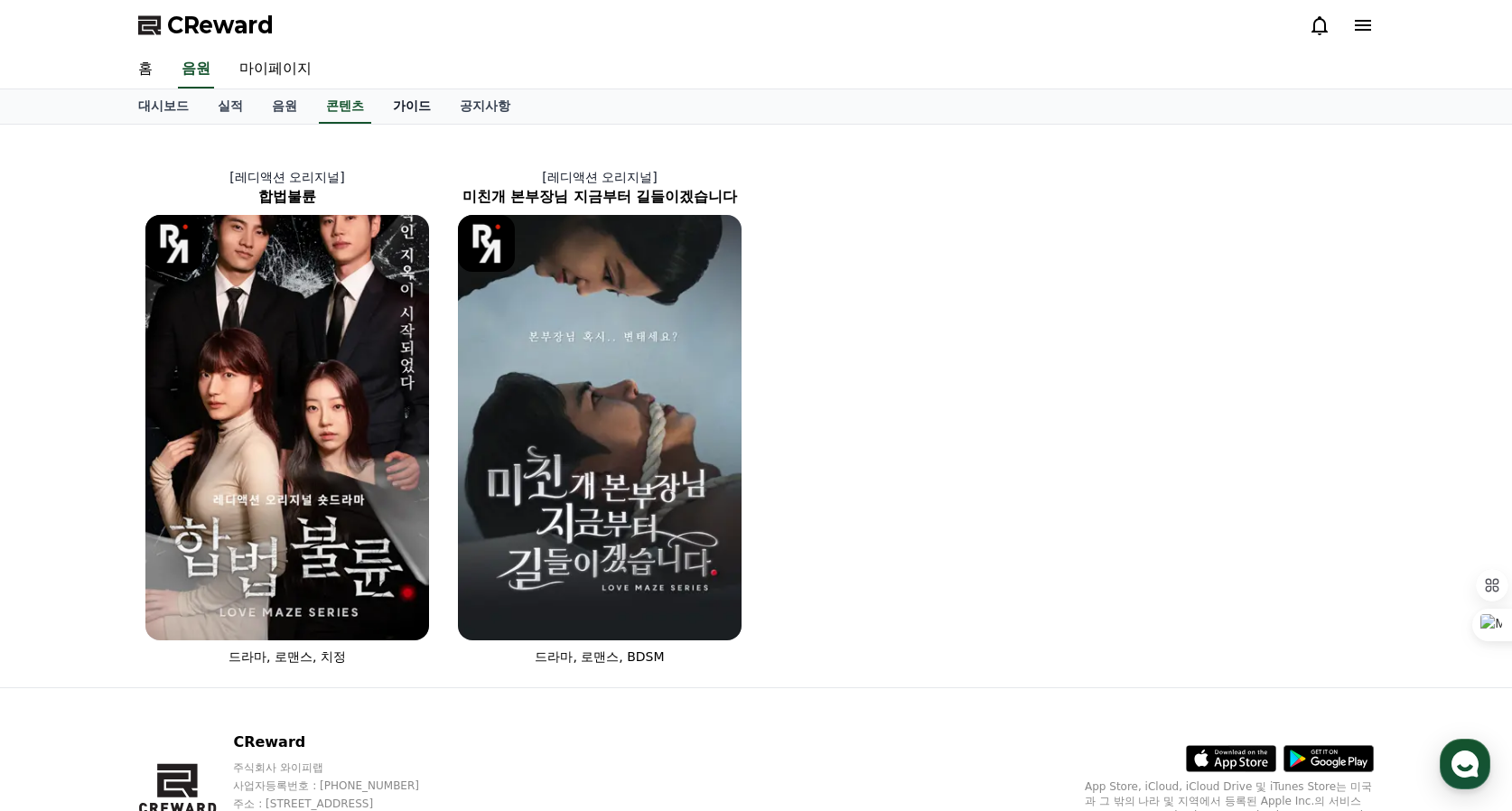
click at [408, 107] on link "가이드" at bounding box center [411, 106] width 66 height 35
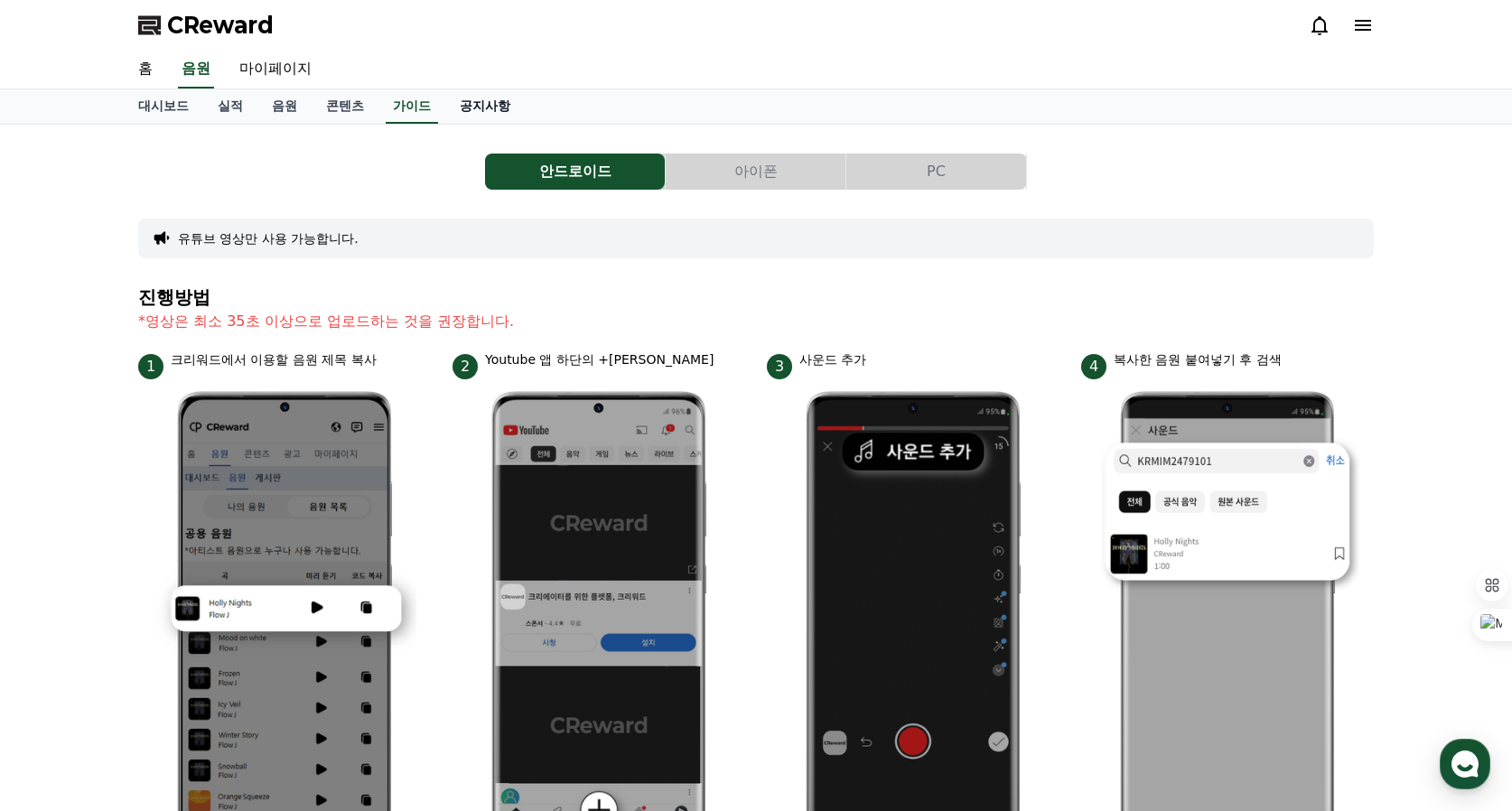
click at [480, 107] on link "공지사항" at bounding box center [485, 106] width 79 height 35
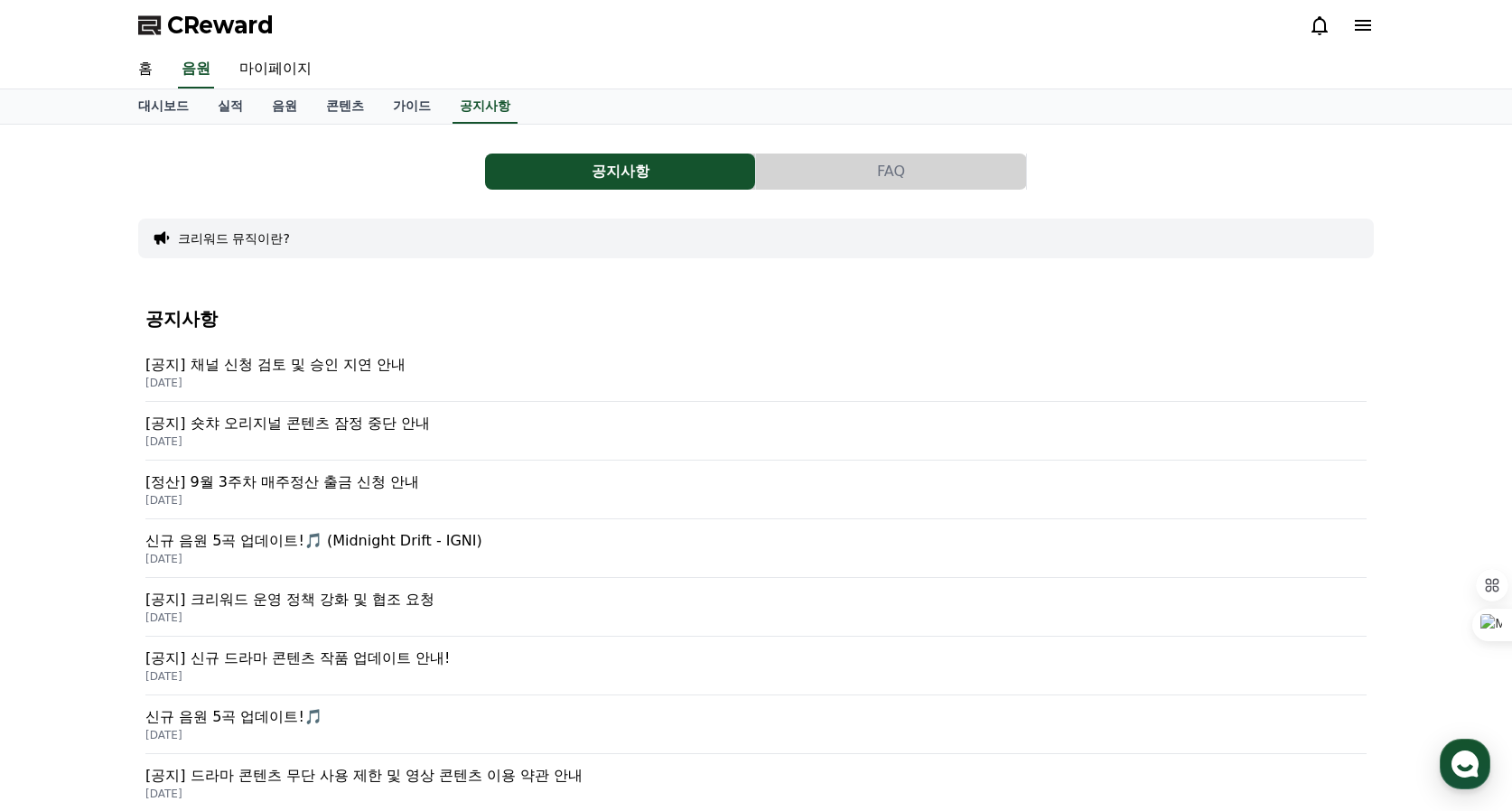
click at [113, 511] on div "공지사항 FAQ 크리워드 뮤직이란? 공지사항 [공지] 채널 신청 검토 및 승인 지연 안내 [DATE] [공지] 숏챠 오리지널 콘텐츠 잠정 중단…" at bounding box center [756, 692] width 1512 height 1135
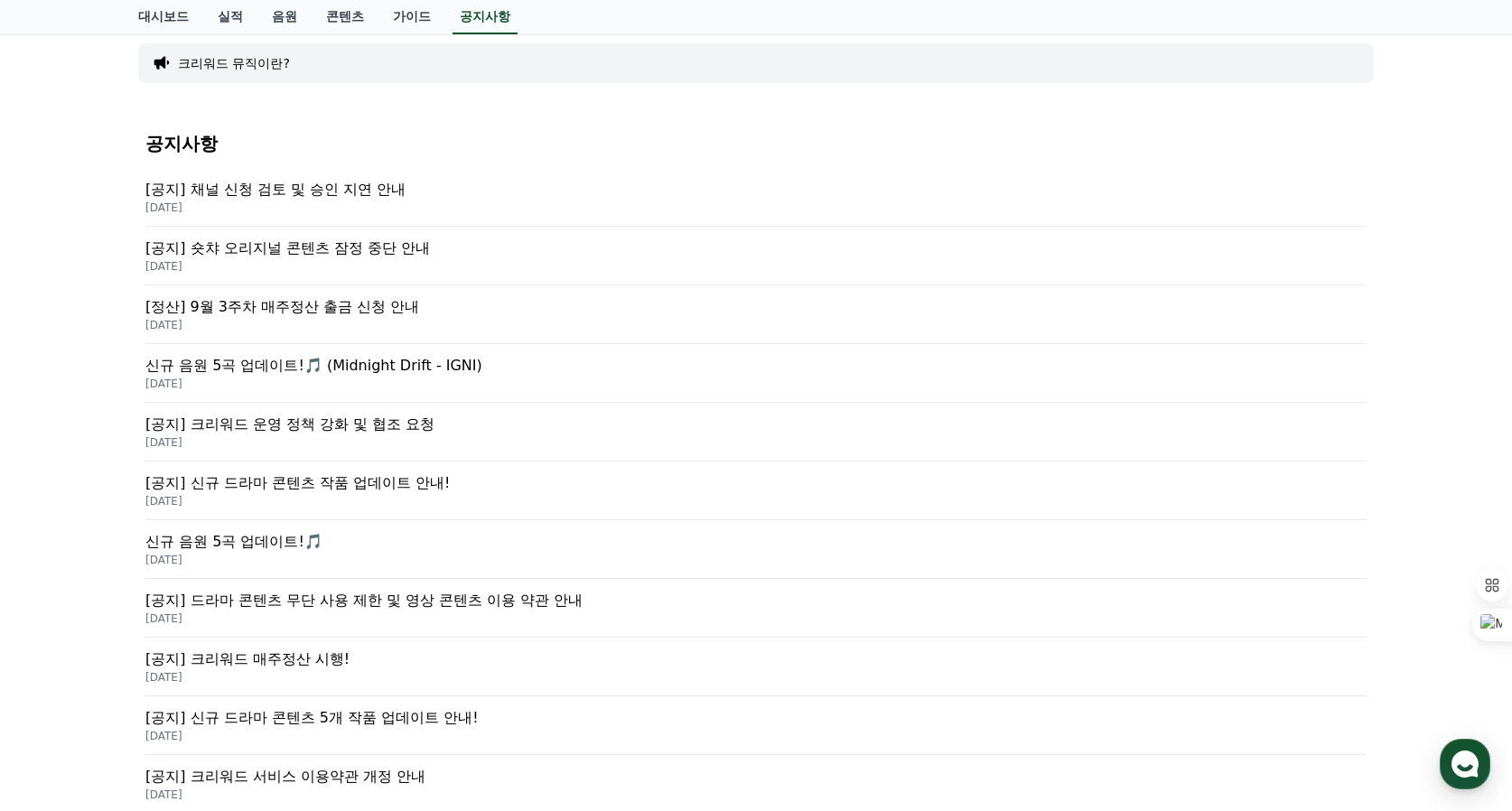
scroll to position [180, 0]
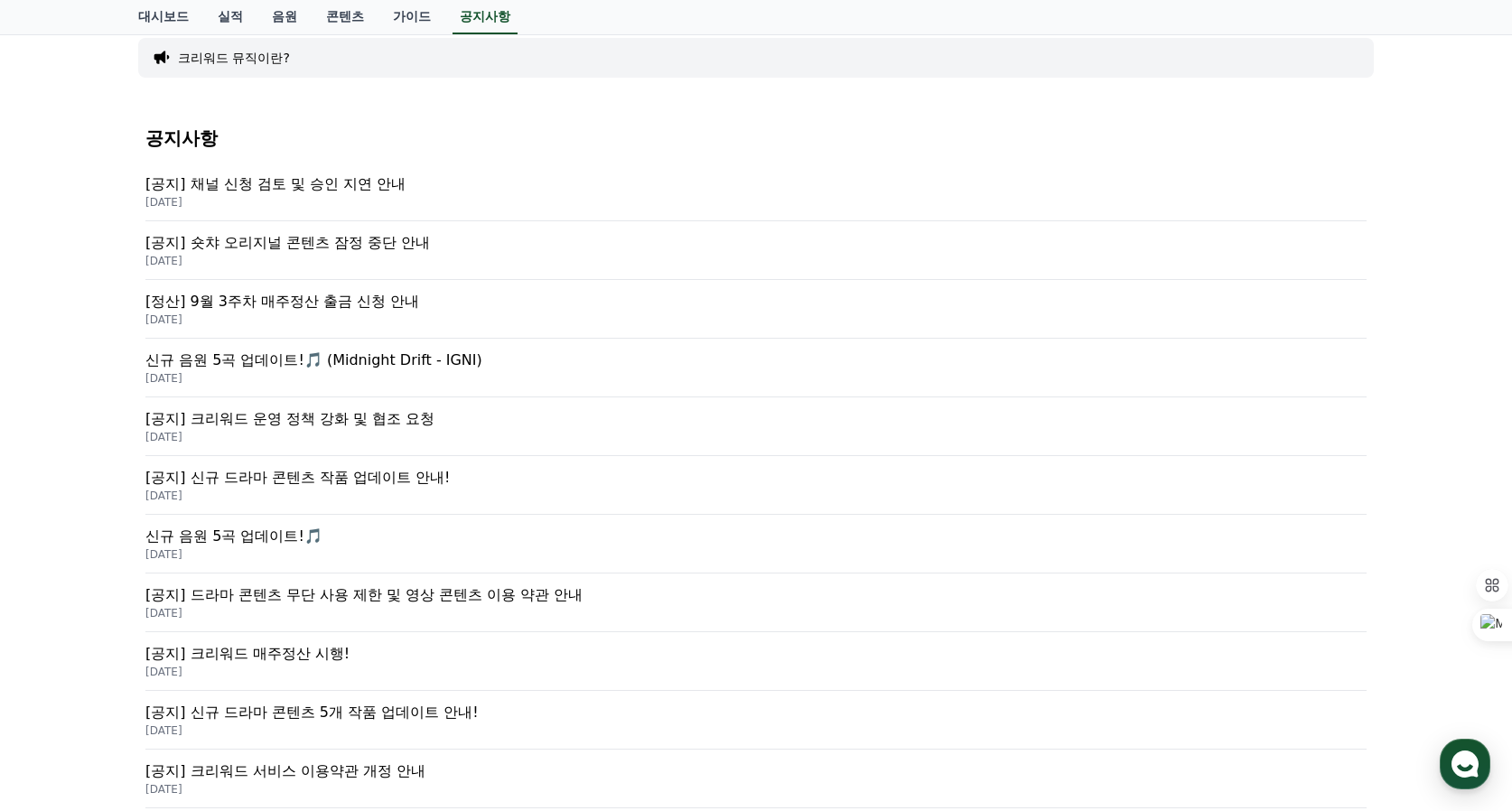
click at [461, 600] on p "[공지] 드라마 콘텐츠 무단 사용 제한 및 영상 콘텐츠 이용 약관 안내" at bounding box center [756, 595] width 1222 height 22
